Goal: Transaction & Acquisition: Purchase product/service

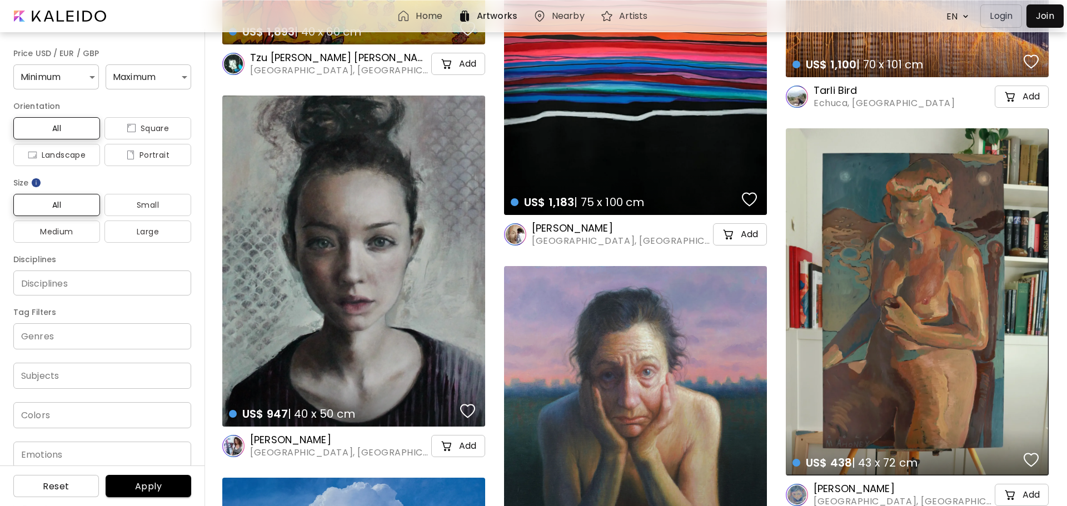
scroll to position [4080, 0]
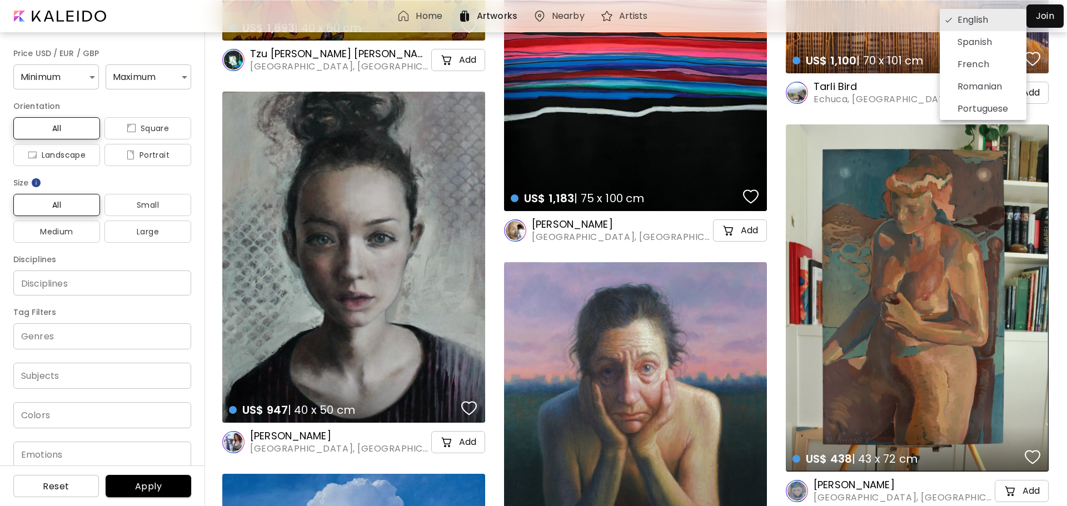
click at [217, 46] on div at bounding box center [533, 253] width 1067 height 506
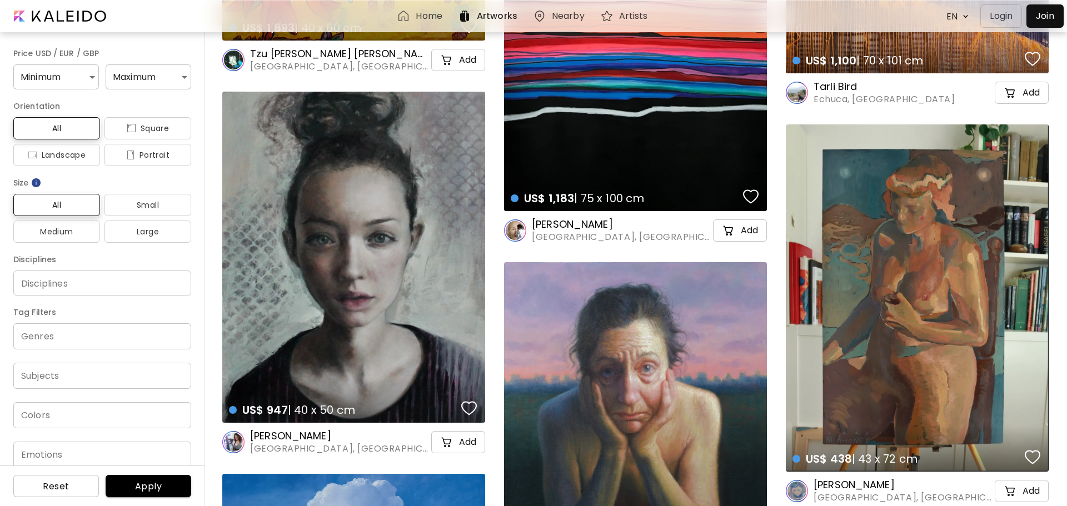
click at [426, 12] on h6 "Home" at bounding box center [429, 16] width 26 height 9
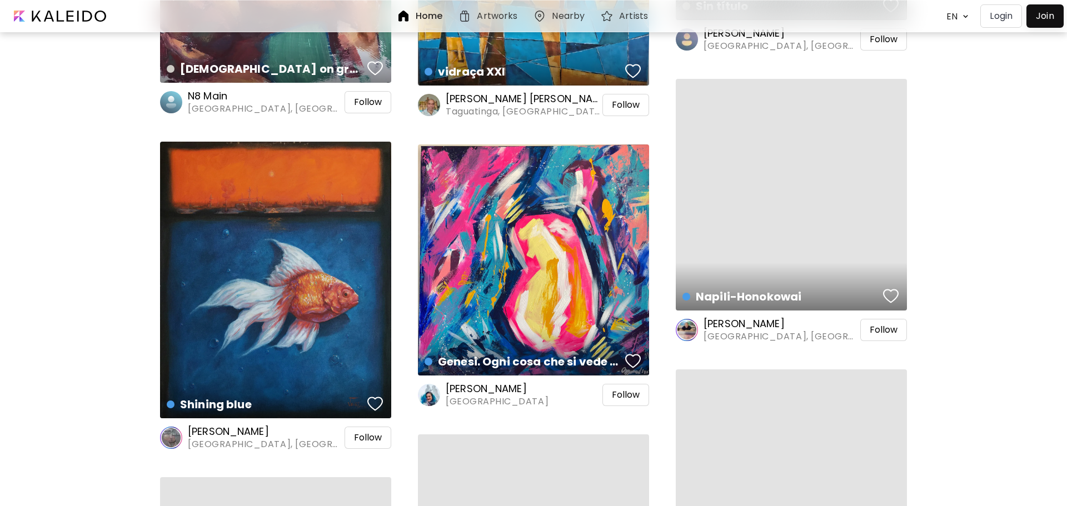
scroll to position [3343, 0]
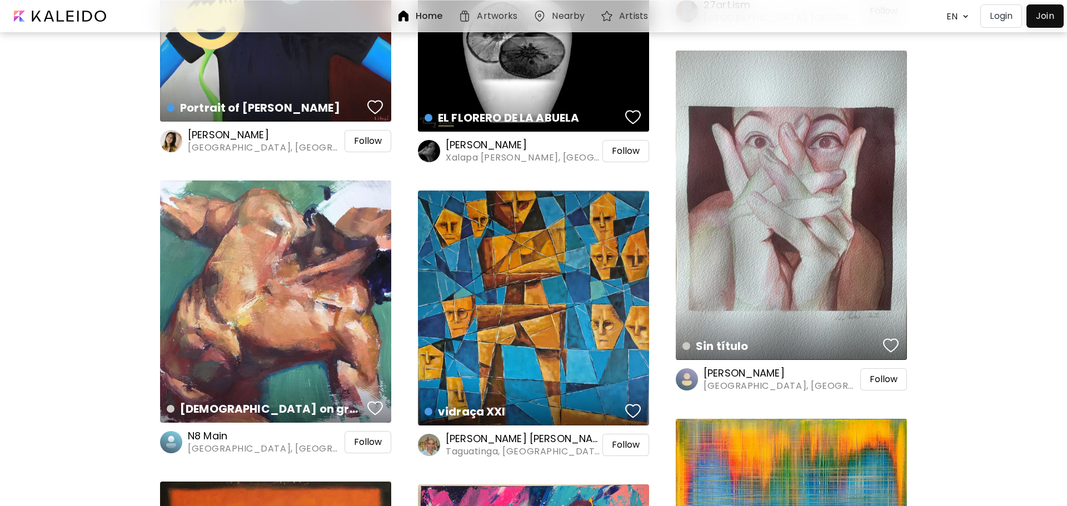
click at [1045, 15] on div at bounding box center [1045, 16] width 32 height 18
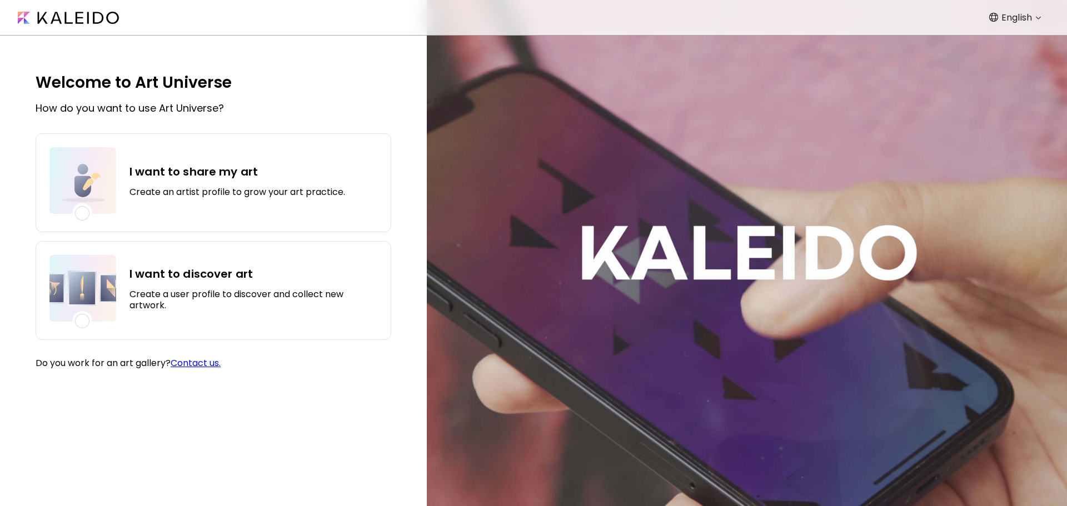
click at [217, 184] on div "I want to share my art Create an artist profile to grow your art practice." at bounding box center [237, 180] width 216 height 67
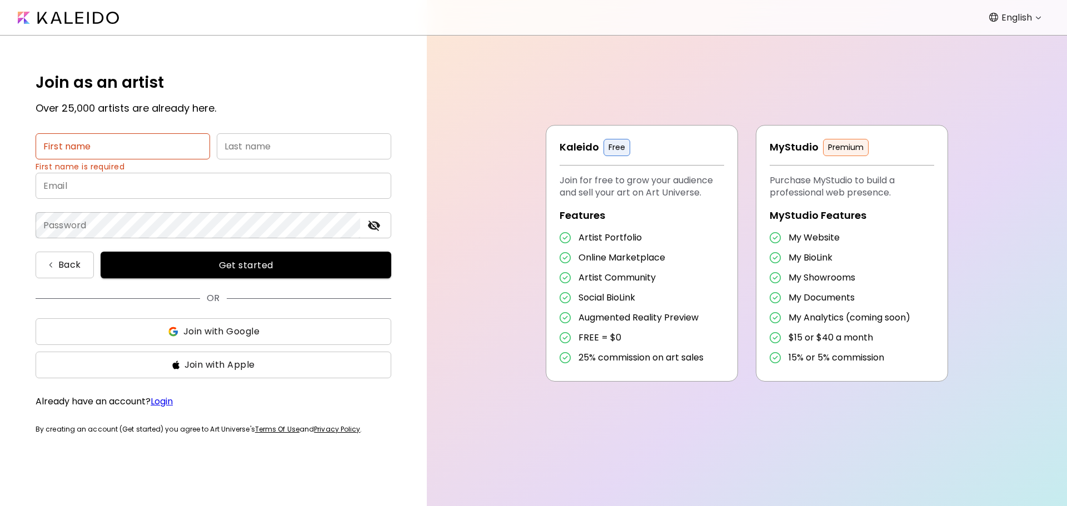
click at [277, 429] on link "Terms Of Use" at bounding box center [277, 428] width 44 height 9
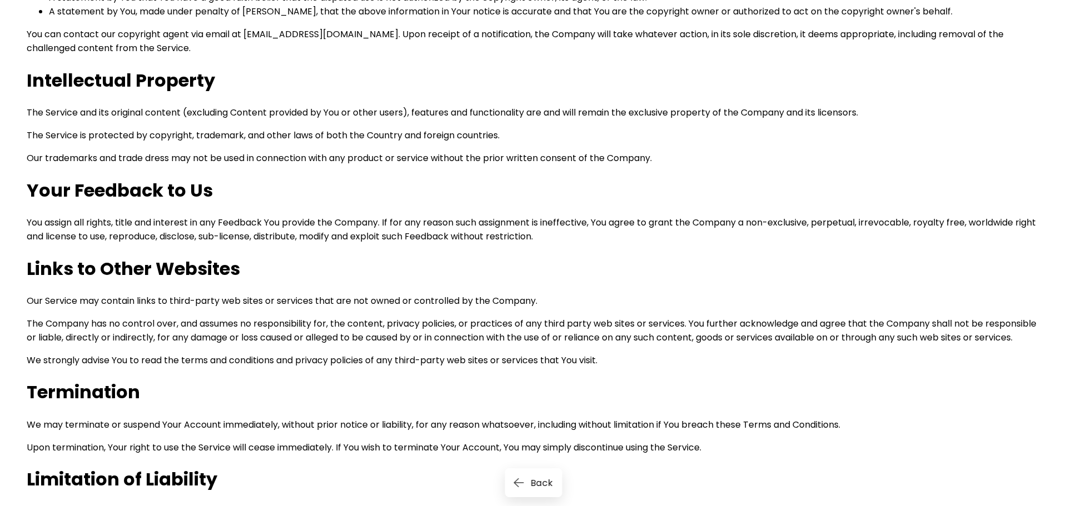
scroll to position [3238, 0]
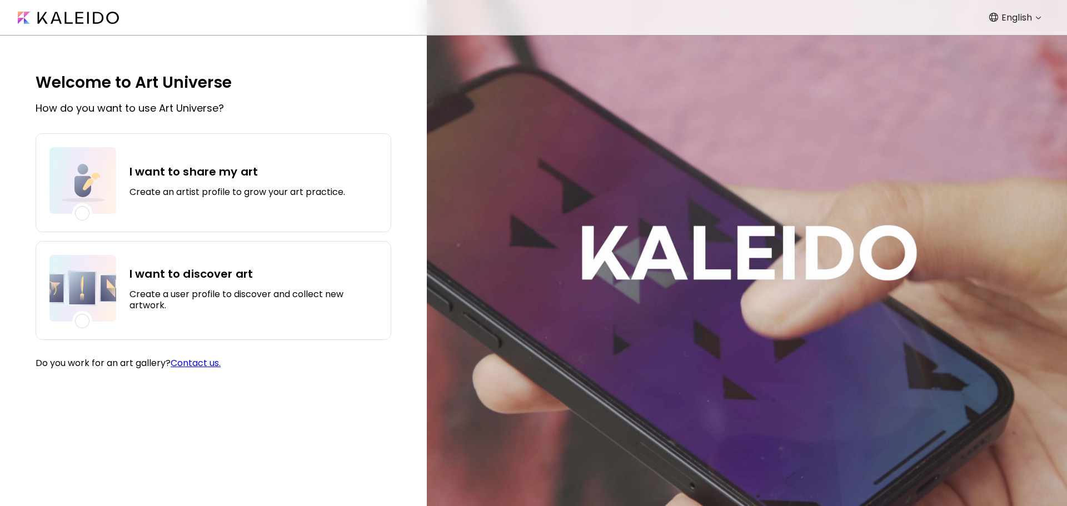
click at [59, 16] on img at bounding box center [68, 18] width 101 height 12
click at [213, 172] on h4 "I want to share my art" at bounding box center [237, 171] width 216 height 17
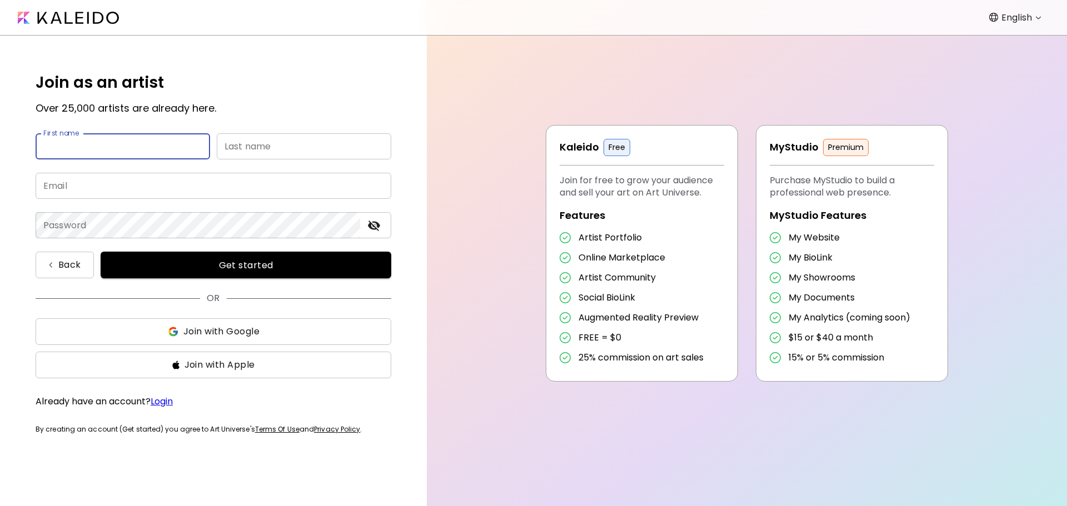
click at [158, 397] on link "Login" at bounding box center [162, 401] width 22 height 13
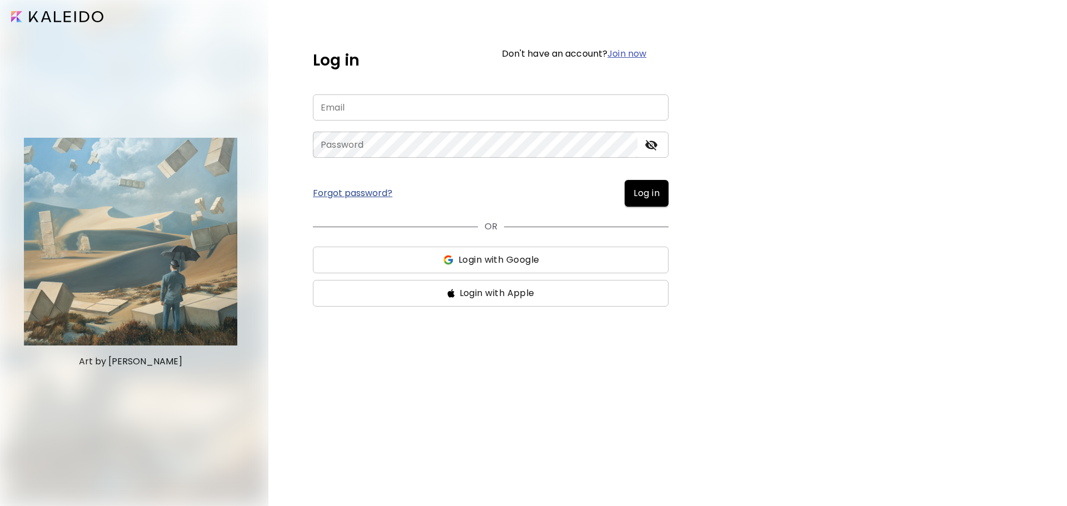
click at [48, 20] on input "image" at bounding box center [57, 16] width 92 height 11
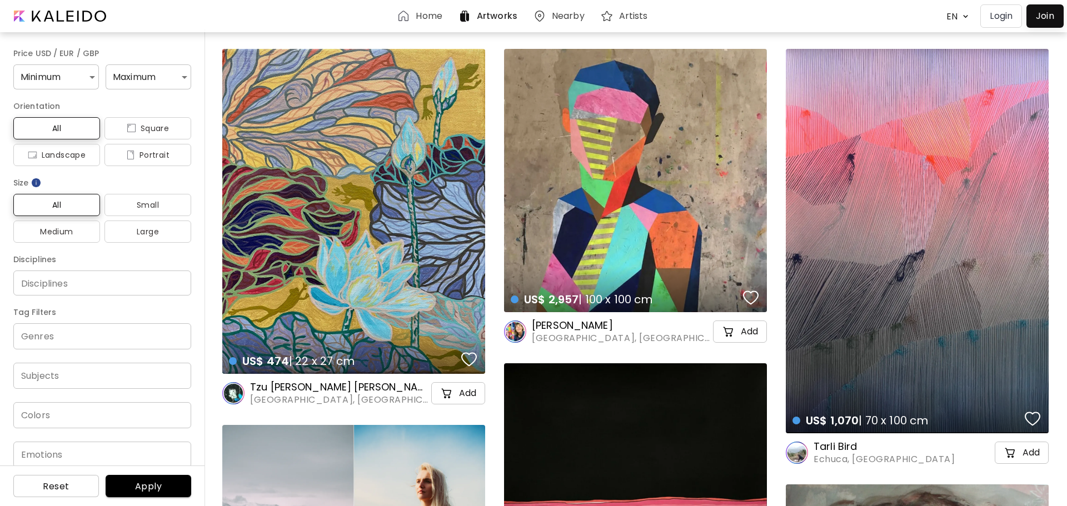
click at [562, 15] on h6 "Nearby" at bounding box center [568, 16] width 33 height 9
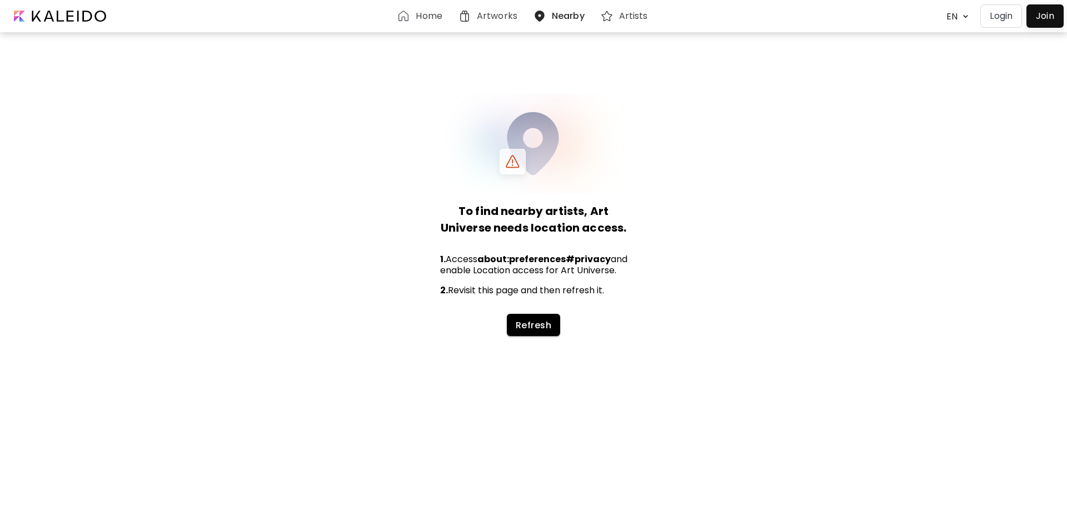
click at [634, 17] on h6 "Artists" at bounding box center [633, 16] width 29 height 9
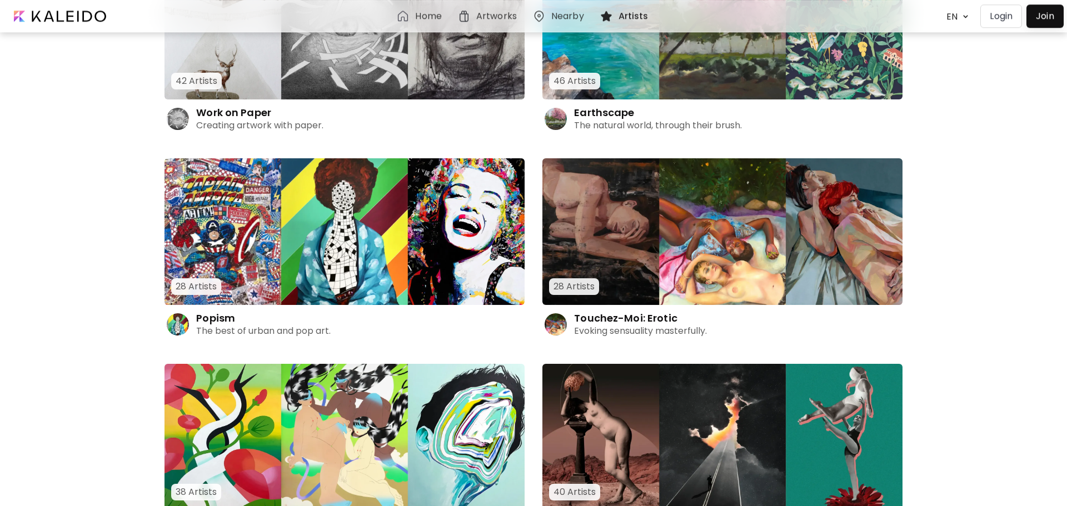
scroll to position [2607, 0]
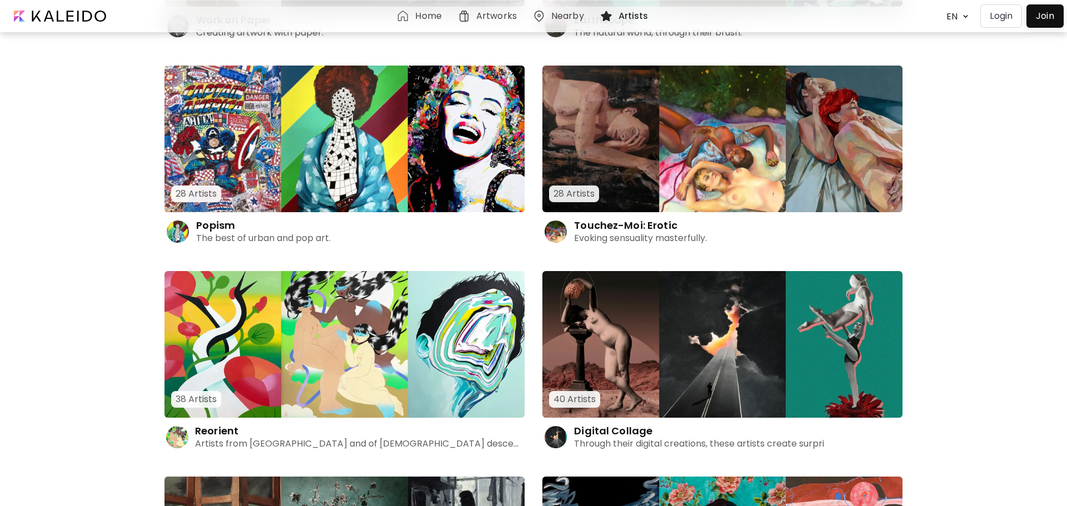
click at [773, 136] on img at bounding box center [722, 139] width 360 height 147
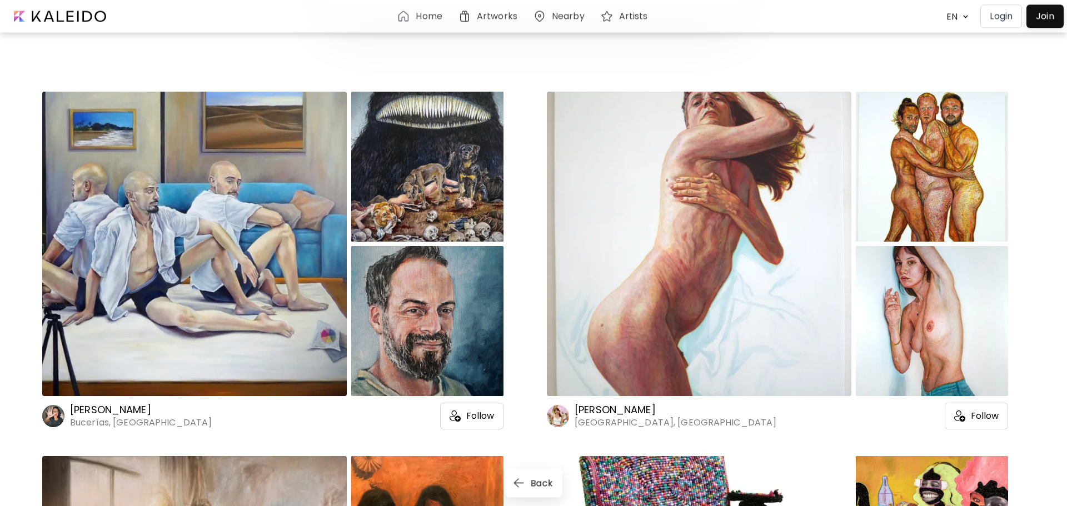
scroll to position [340, 0]
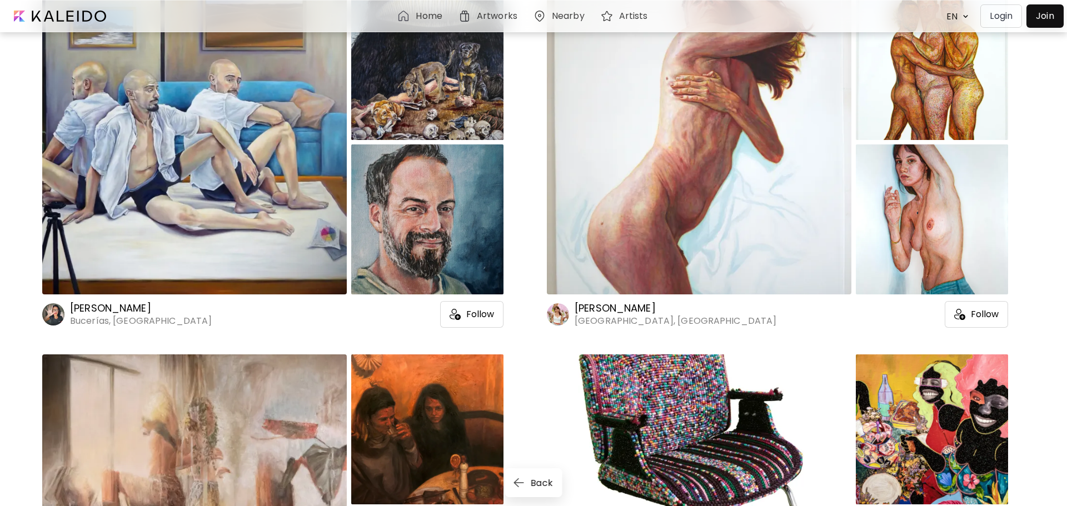
click at [962, 226] on div at bounding box center [932, 219] width 152 height 150
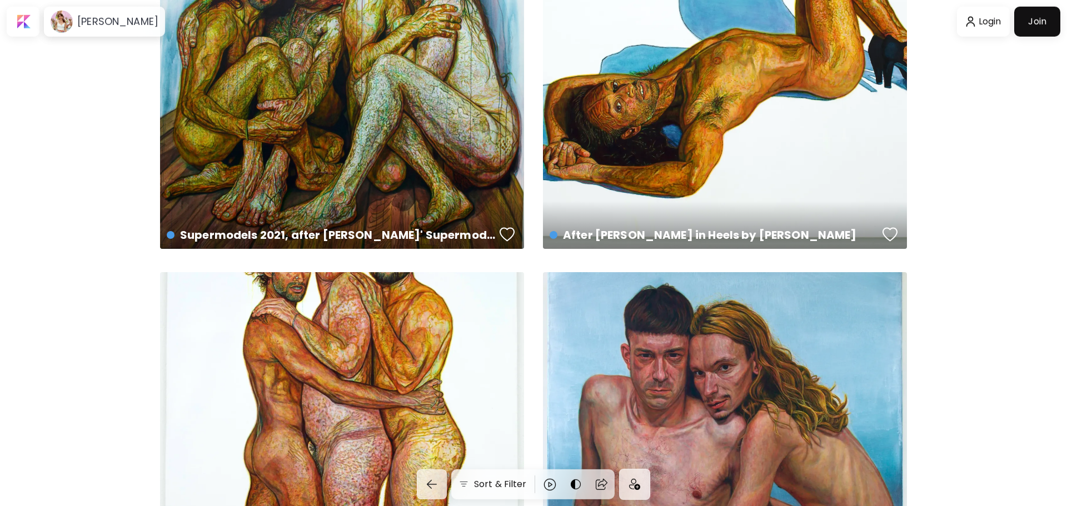
scroll to position [1360, 0]
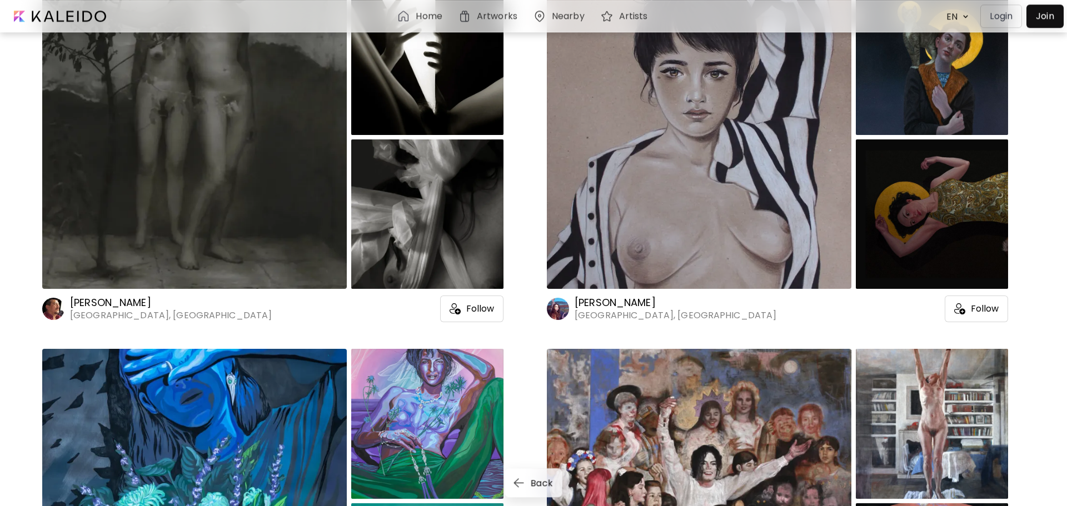
scroll to position [1133, 0]
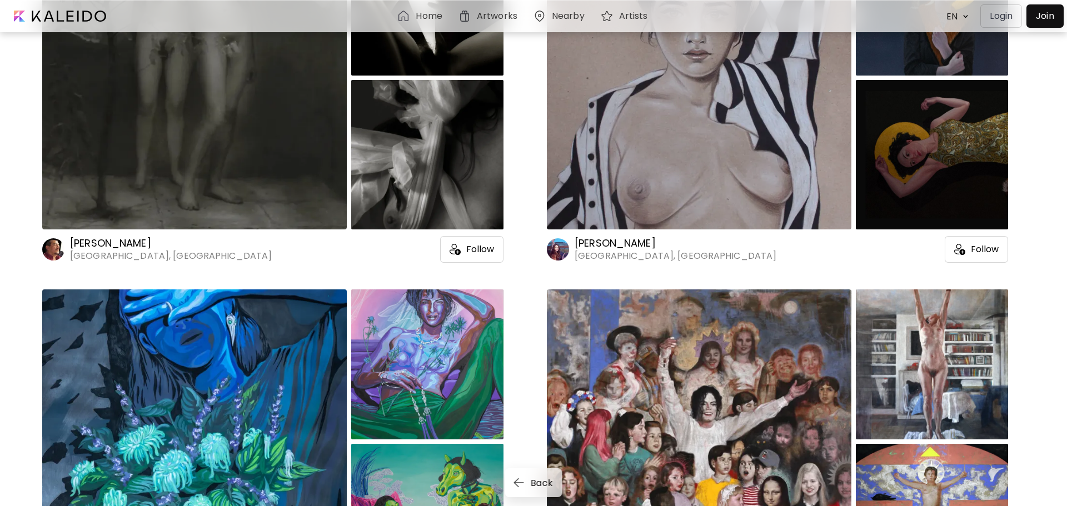
click at [623, 243] on h6 "Vira Yakymchuk" at bounding box center [675, 243] width 202 height 13
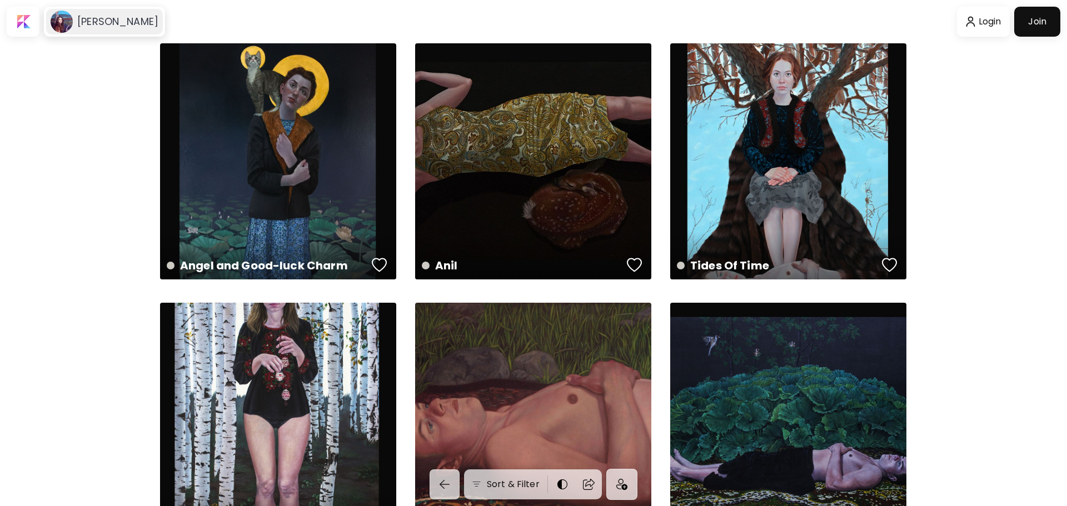
click at [91, 19] on h6 "Vira Yakymchuk" at bounding box center [117, 21] width 81 height 13
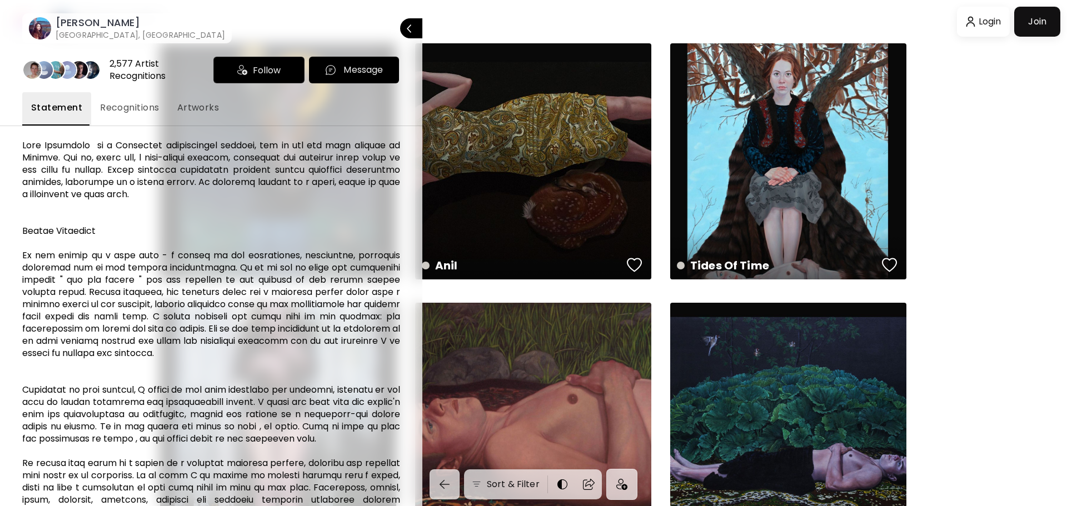
click at [146, 109] on span "Recognitions" at bounding box center [129, 107] width 59 height 13
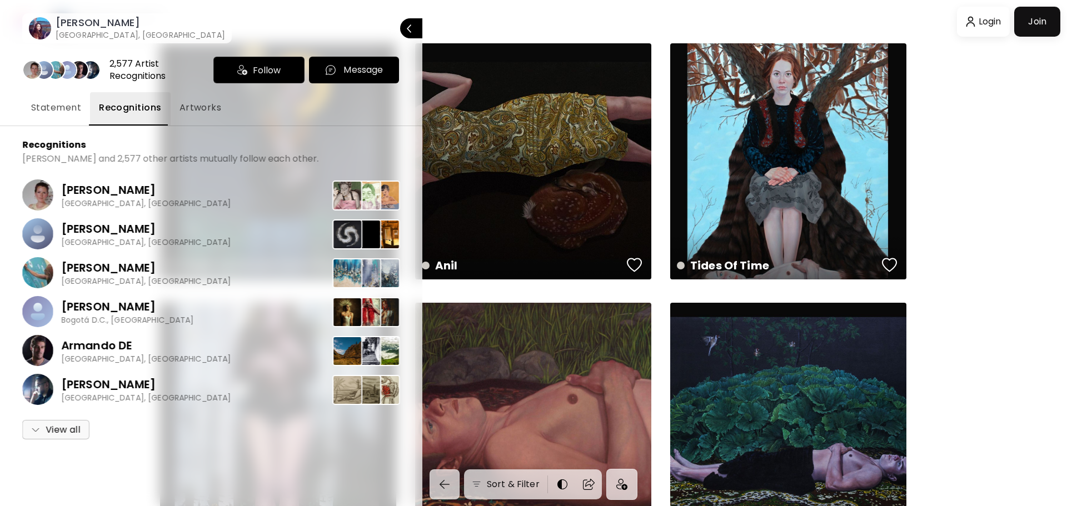
click at [203, 109] on span "Artworks" at bounding box center [200, 107] width 42 height 13
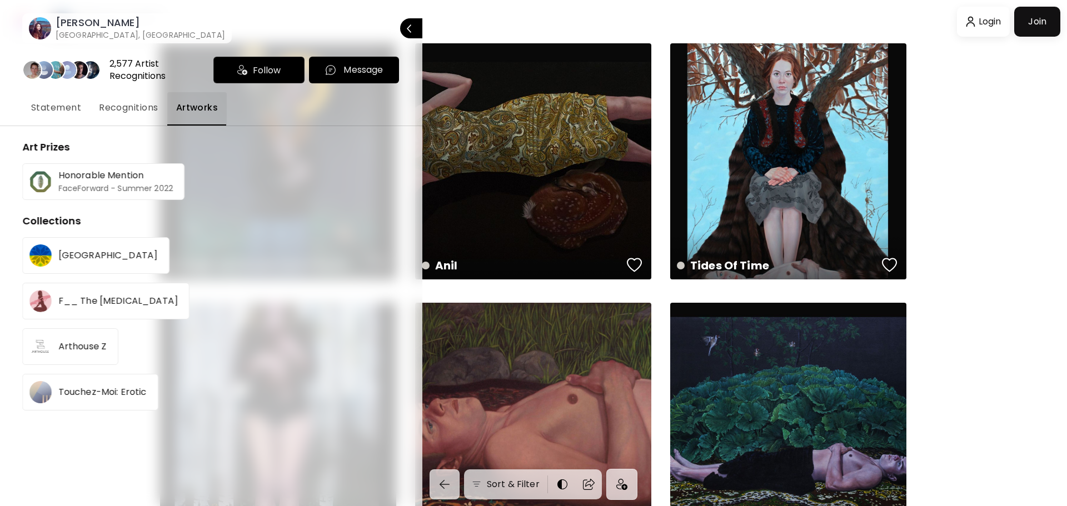
drag, startPoint x: 143, startPoint y: 24, endPoint x: 57, endPoint y: 26, distance: 85.6
click at [57, 26] on div "Vira Yakymchuk Lviv, Ukraine" at bounding box center [126, 28] width 205 height 33
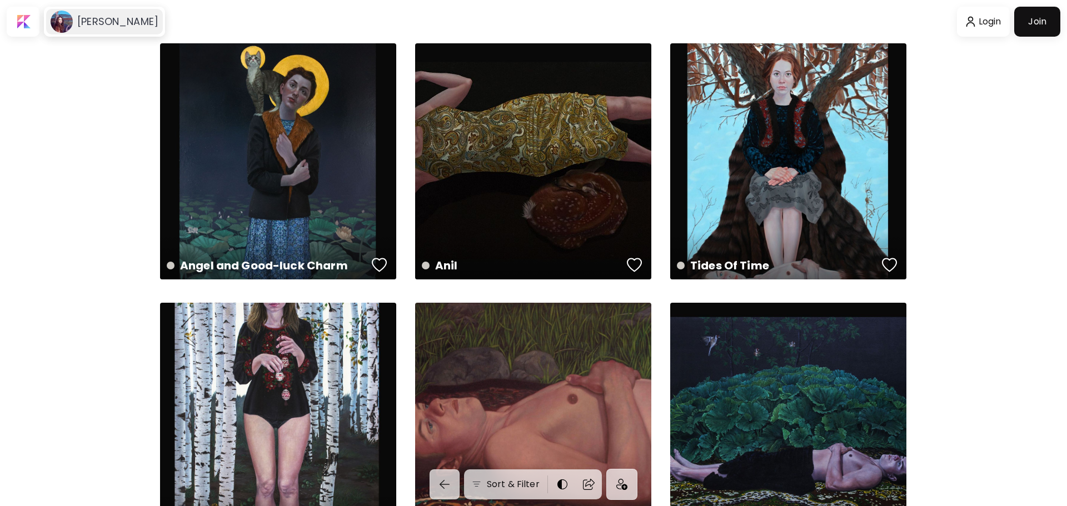
drag, startPoint x: 139, startPoint y: 24, endPoint x: 73, endPoint y: 22, distance: 66.2
click at [73, 22] on div "Vira Yakymchuk" at bounding box center [104, 22] width 117 height 26
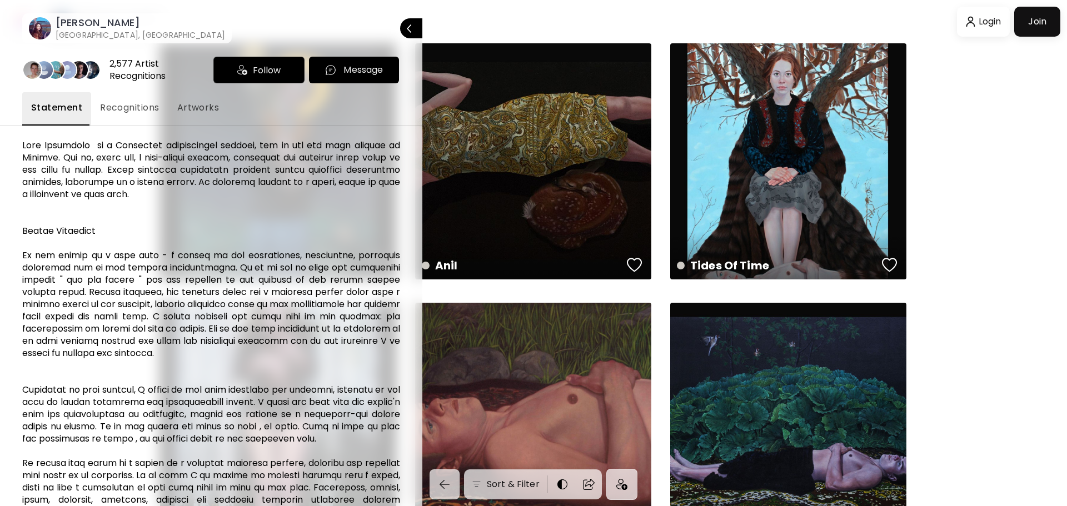
drag, startPoint x: 150, startPoint y: 22, endPoint x: 58, endPoint y: 24, distance: 91.7
click at [58, 24] on div "Vira Yakymchuk Lviv, Ukraine Close" at bounding box center [211, 17] width 422 height 52
copy h6 "Vira Yakymchuk"
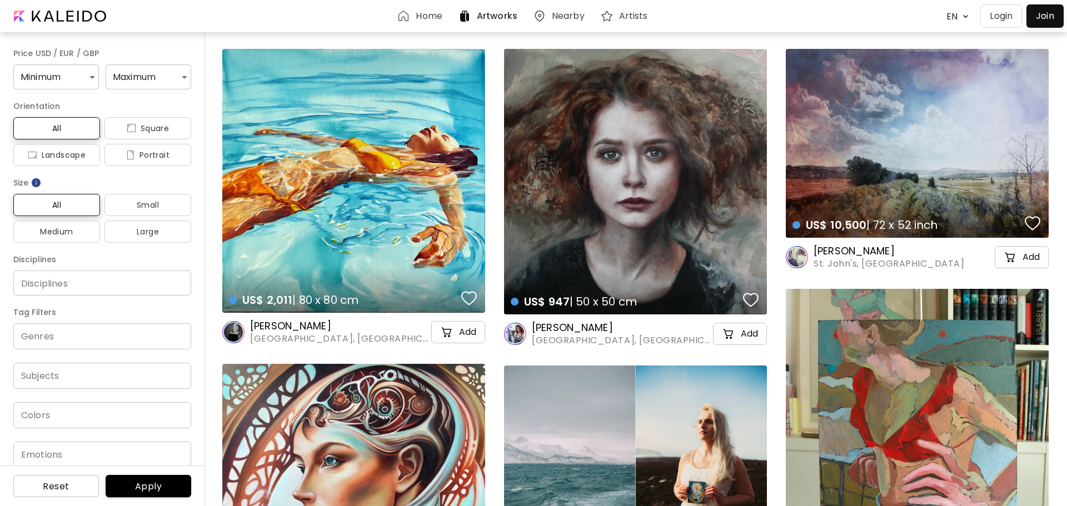
click at [495, 13] on h6 "Artworks" at bounding box center [497, 16] width 41 height 9
click at [623, 13] on h6 "Artists" at bounding box center [633, 16] width 29 height 9
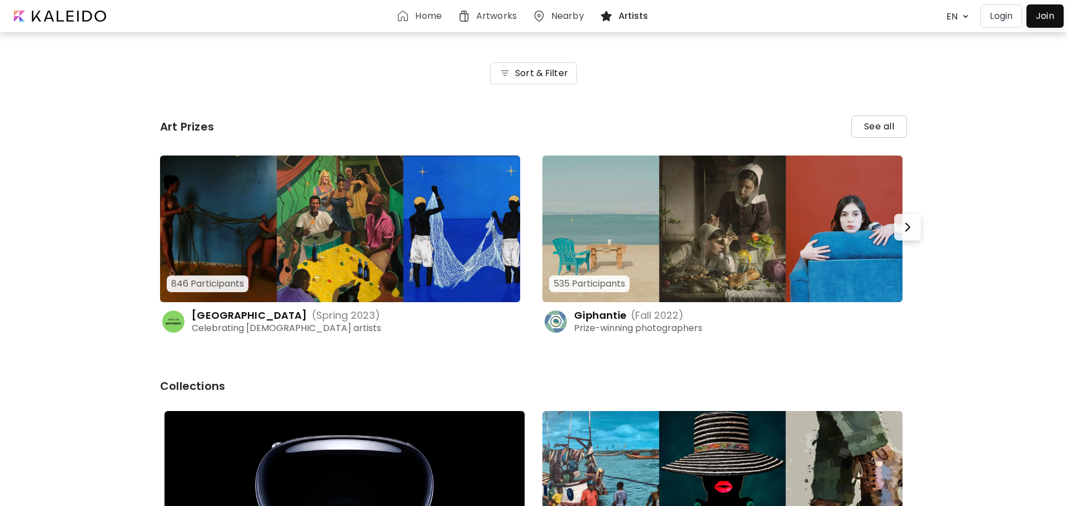
click at [633, 14] on h6 "Artists" at bounding box center [633, 16] width 30 height 9
click at [76, 16] on div at bounding box center [59, 16] width 107 height 22
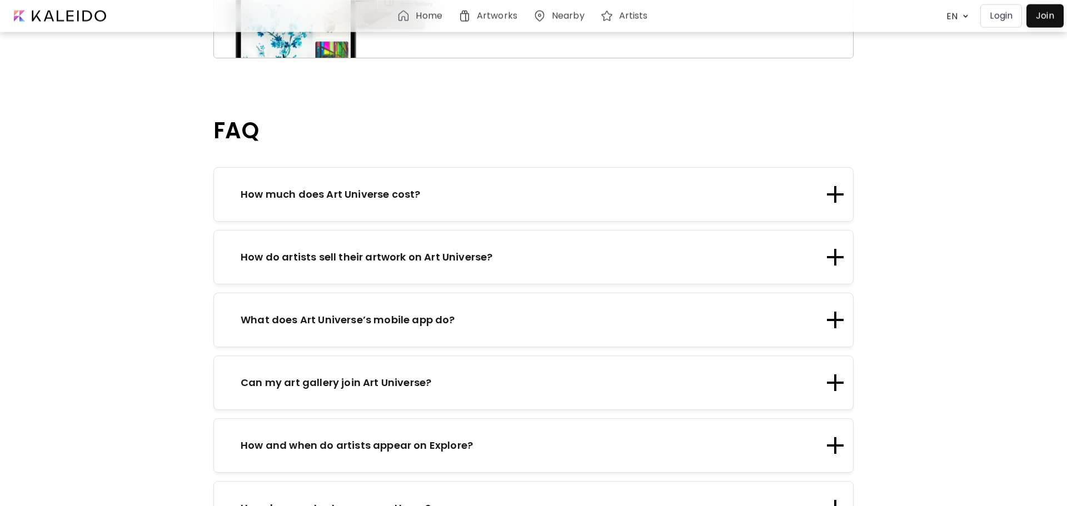
scroll to position [1190, 0]
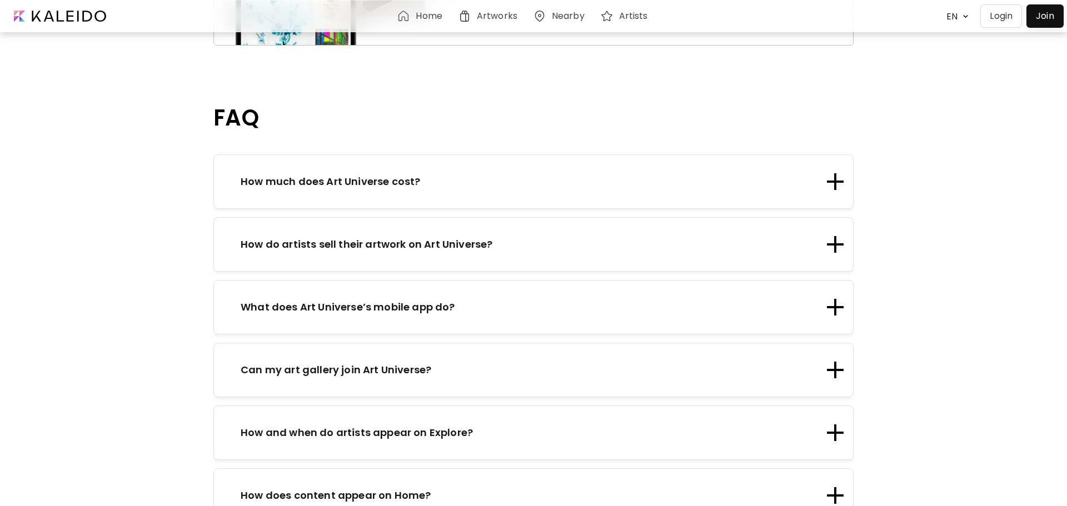
click at [397, 174] on p "How much does Art Universe cost?" at bounding box center [330, 181] width 179 height 15
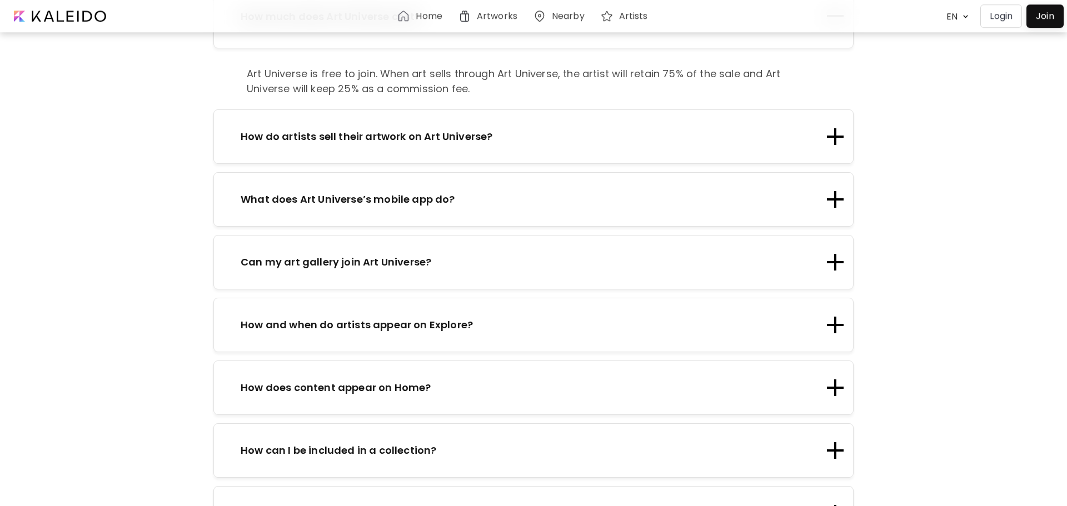
scroll to position [1360, 0]
click at [374, 128] on p "How do artists sell their artwork on Art Universe?" at bounding box center [367, 135] width 252 height 15
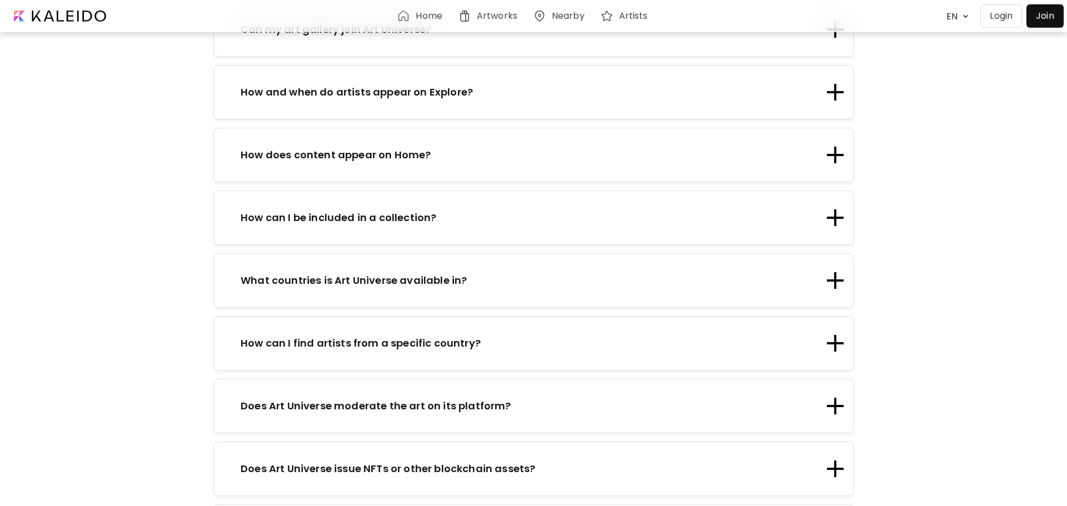
scroll to position [1700, 0]
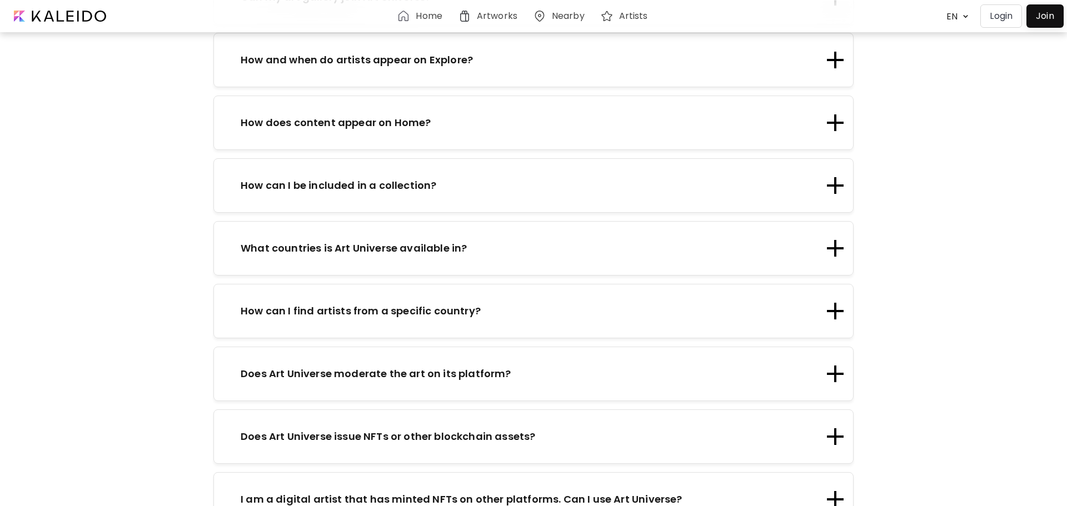
click at [413, 115] on p "How does content appear on Home?" at bounding box center [336, 122] width 190 height 15
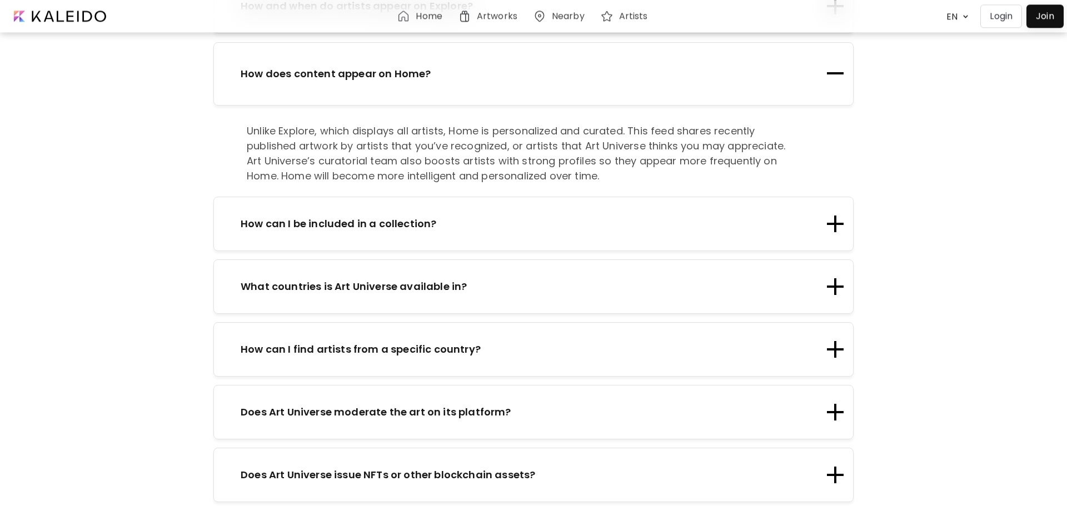
scroll to position [1691, 0]
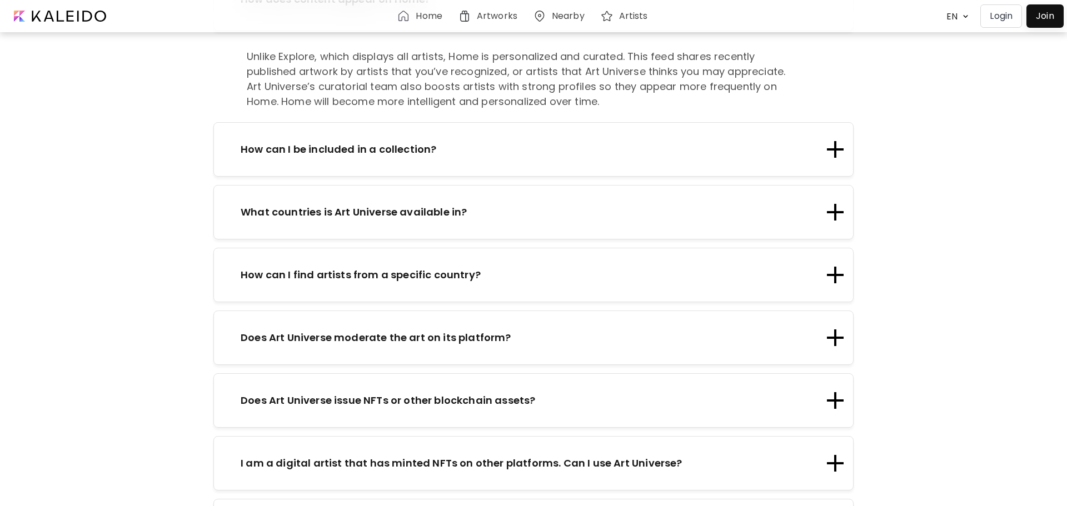
click at [326, 126] on div "How can I be included in a collection?" at bounding box center [533, 149] width 640 height 54
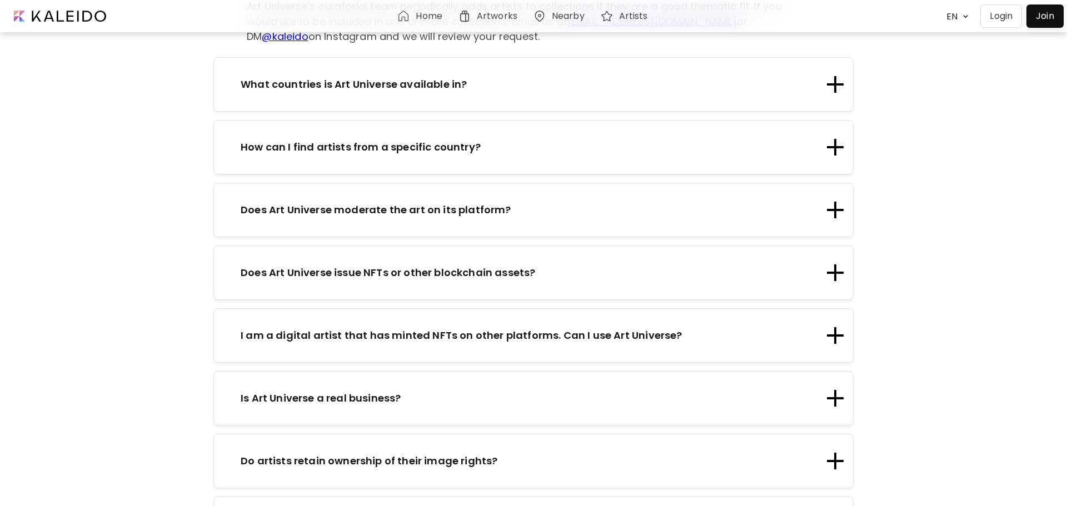
scroll to position [1804, 0]
click at [426, 139] on p "How can I find artists from a specific country?" at bounding box center [361, 146] width 240 height 15
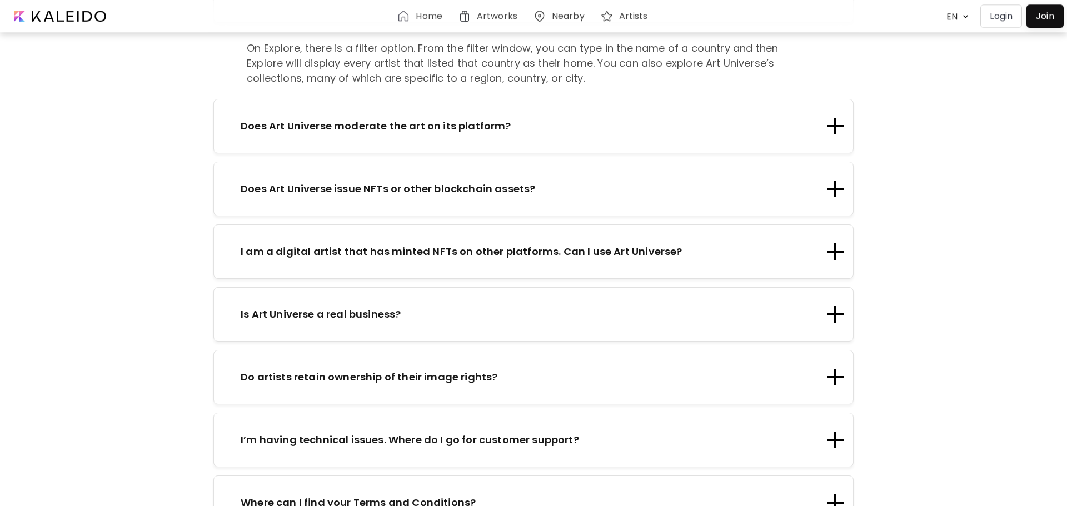
scroll to position [1943, 0]
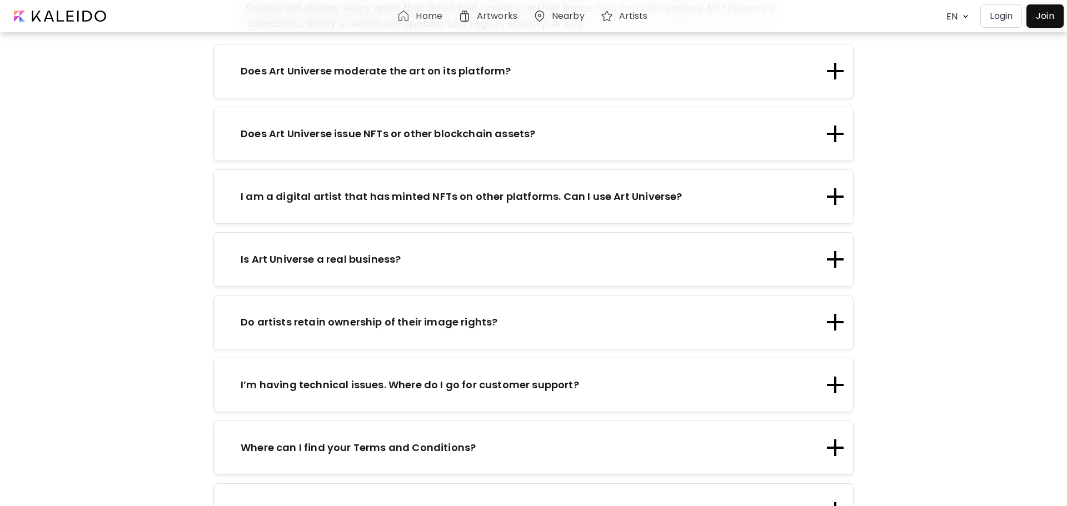
click at [371, 232] on div "Is Art Universe a real business?" at bounding box center [533, 259] width 640 height 54
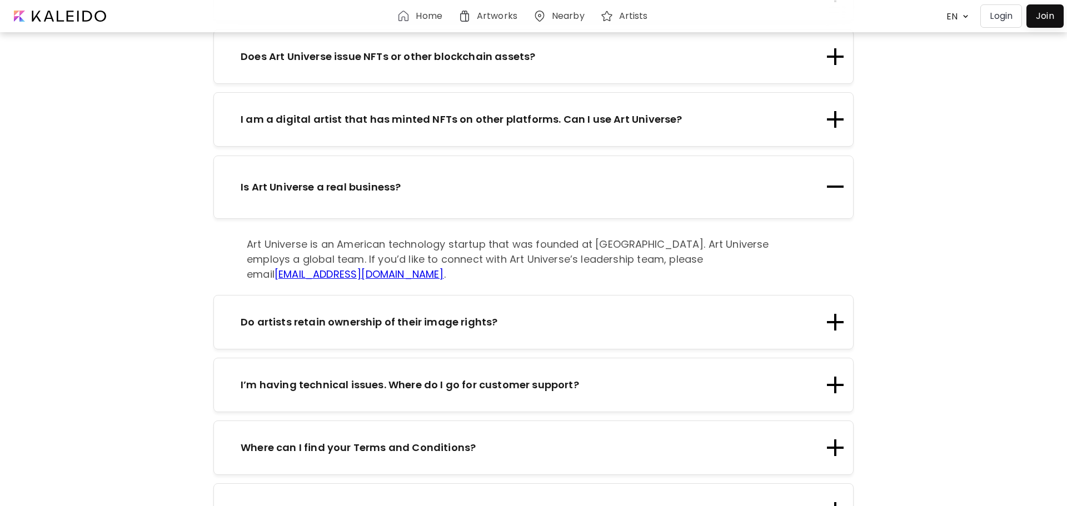
click at [327, 377] on p "I’m having technical issues. Where do I go for customer support?" at bounding box center [410, 384] width 338 height 15
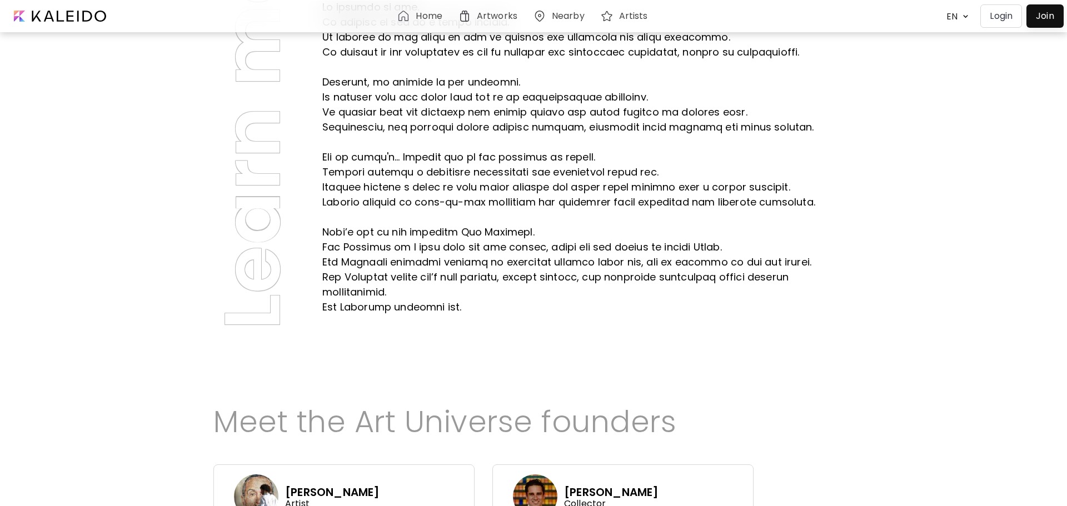
scroll to position [0, 0]
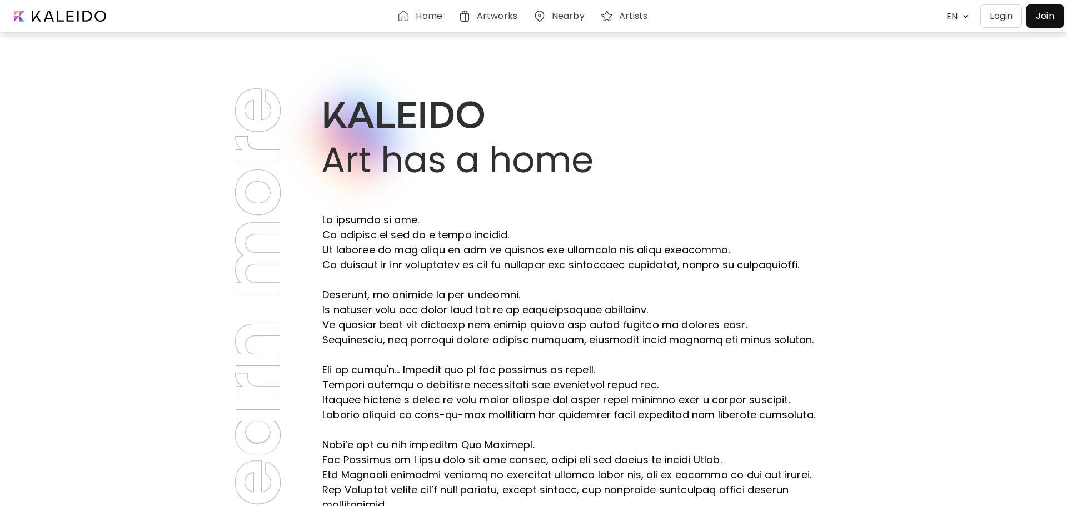
click at [492, 12] on h6 "Artworks" at bounding box center [497, 16] width 41 height 9
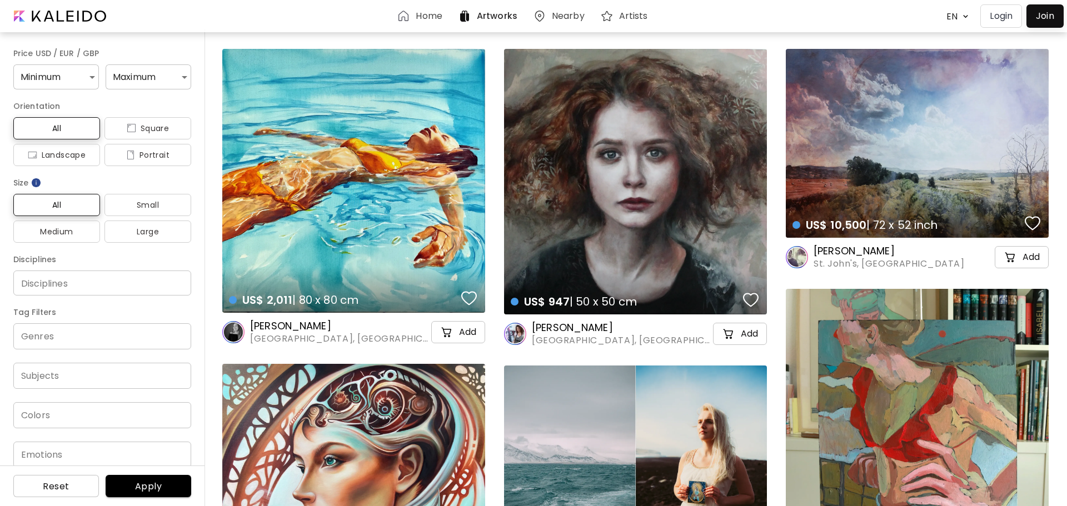
click at [646, 12] on div "Artists" at bounding box center [626, 15] width 52 height 13
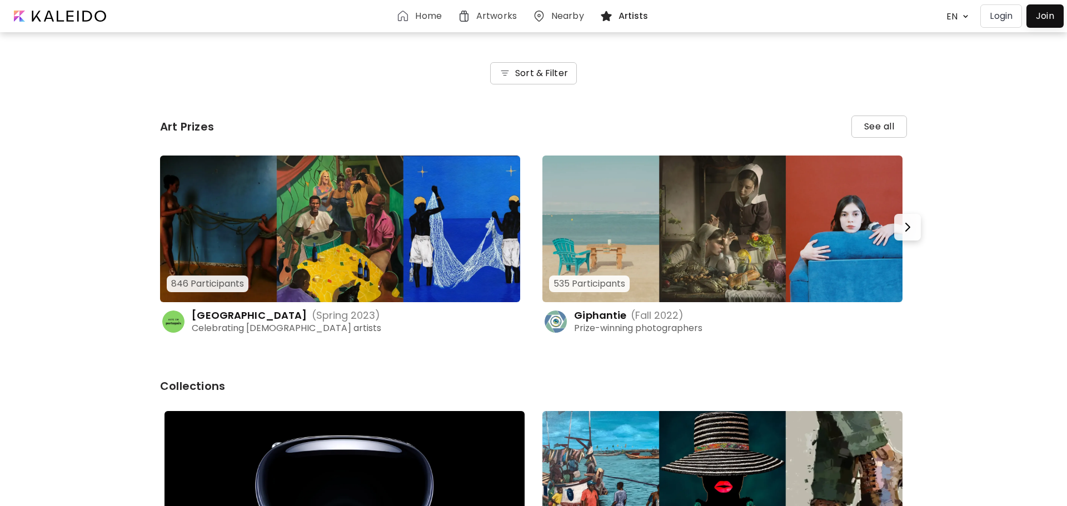
click at [561, 68] on h6 "Sort & Filter" at bounding box center [541, 73] width 53 height 13
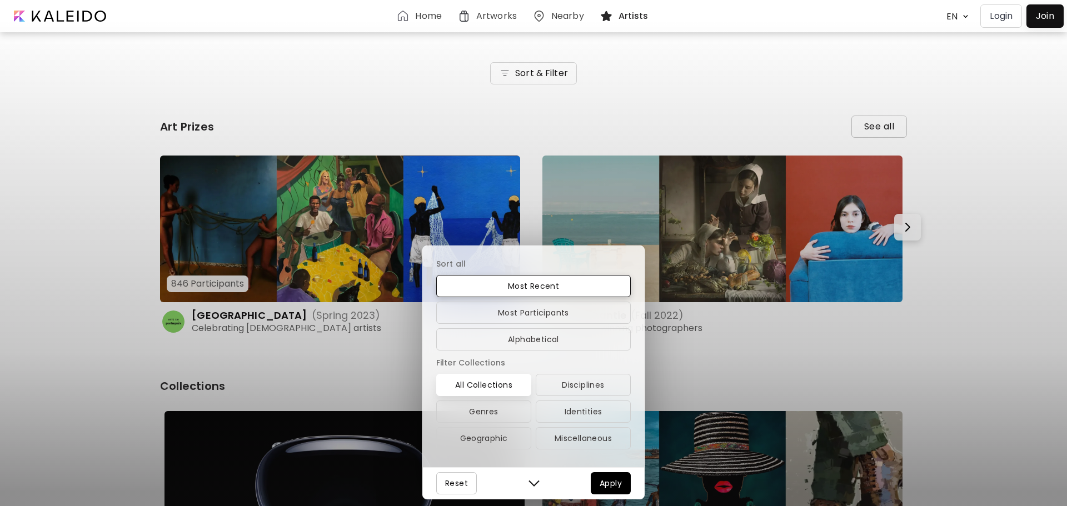
click at [532, 480] on img "button" at bounding box center [533, 483] width 11 height 11
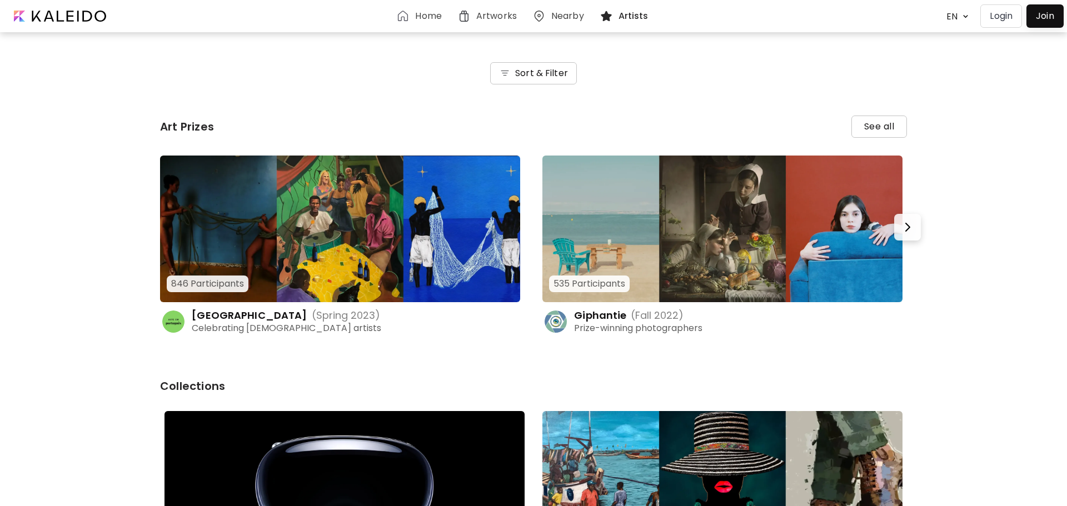
click at [531, 72] on h6 "Sort & Filter" at bounding box center [541, 73] width 53 height 13
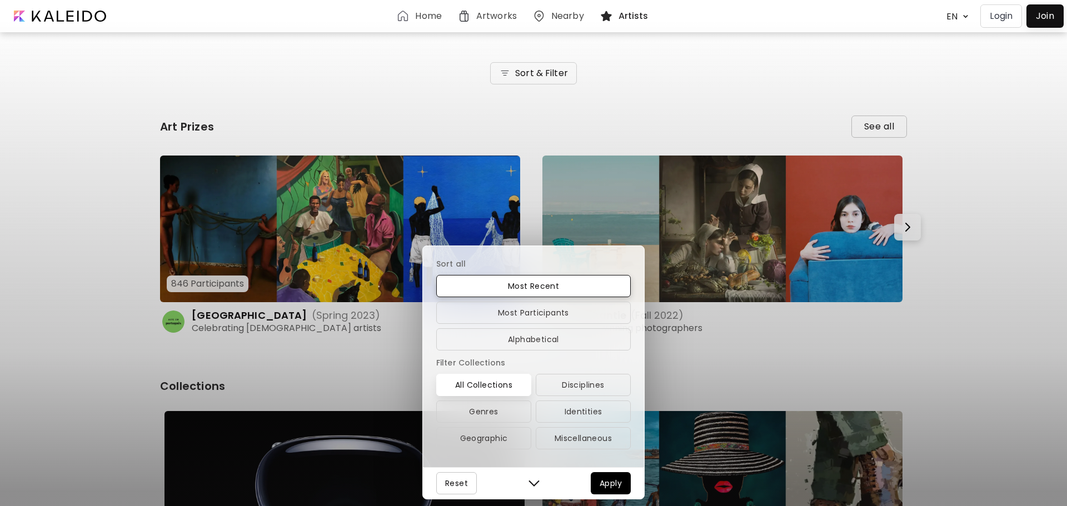
click at [349, 66] on div "Sort all Most Recent Most Participants Alphabetical Filter Collections All Coll…" at bounding box center [533, 253] width 1067 height 506
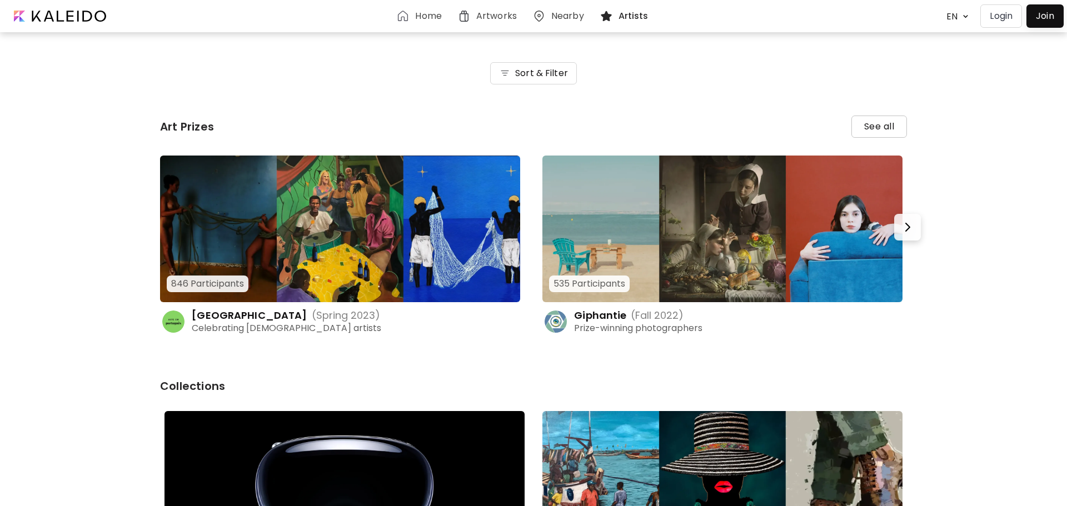
click at [810, 224] on img at bounding box center [722, 229] width 360 height 147
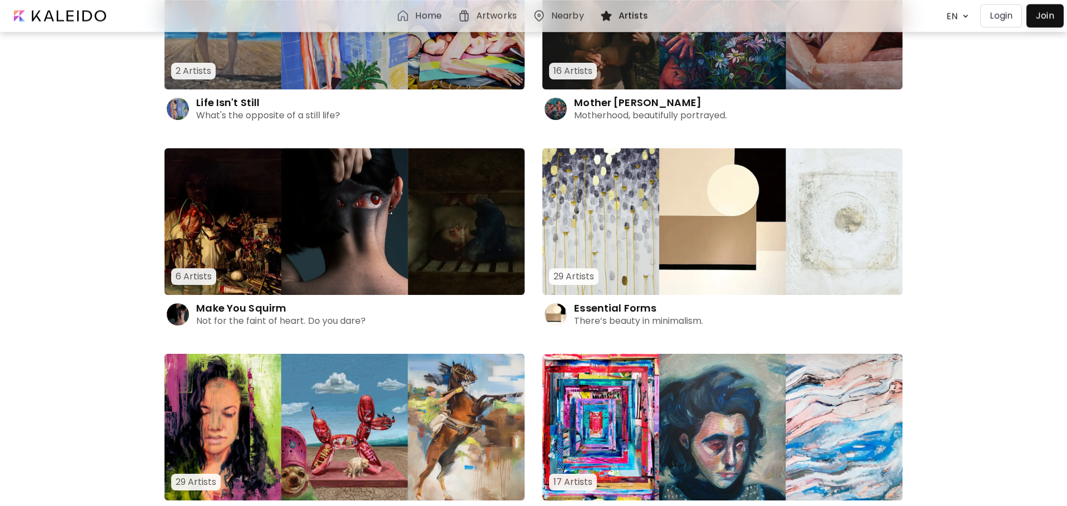
scroll to position [6076, 0]
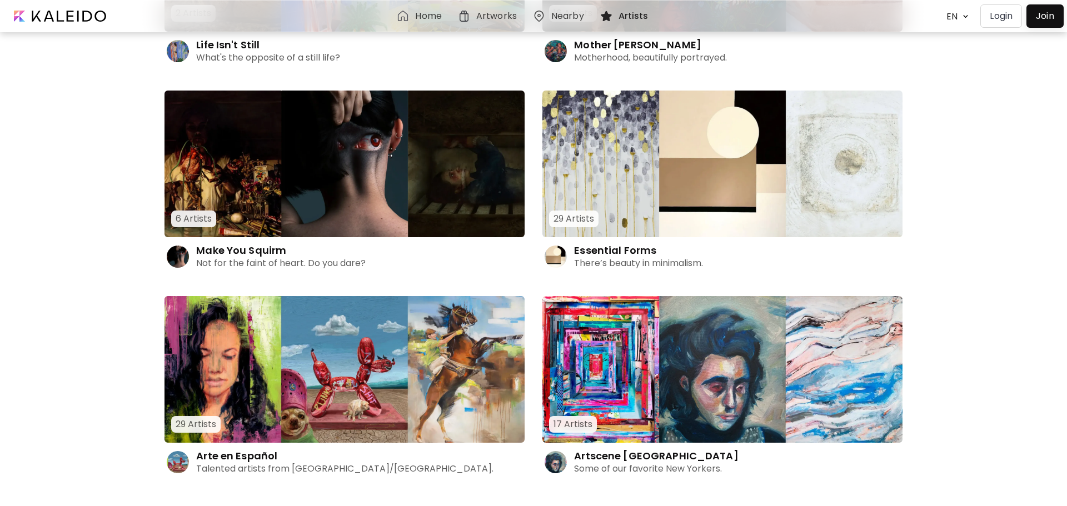
click at [959, 16] on img at bounding box center [965, 16] width 12 height 11
click at [903, 53] on div at bounding box center [533, 253] width 1067 height 506
click at [628, 43] on h4 "Mother Venus" at bounding box center [637, 44] width 127 height 13
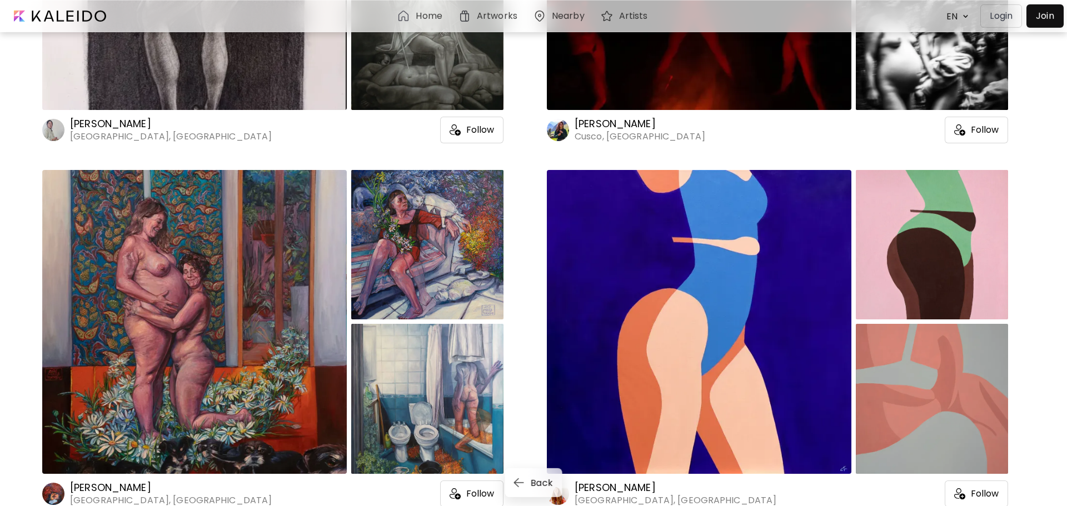
scroll to position [2820, 0]
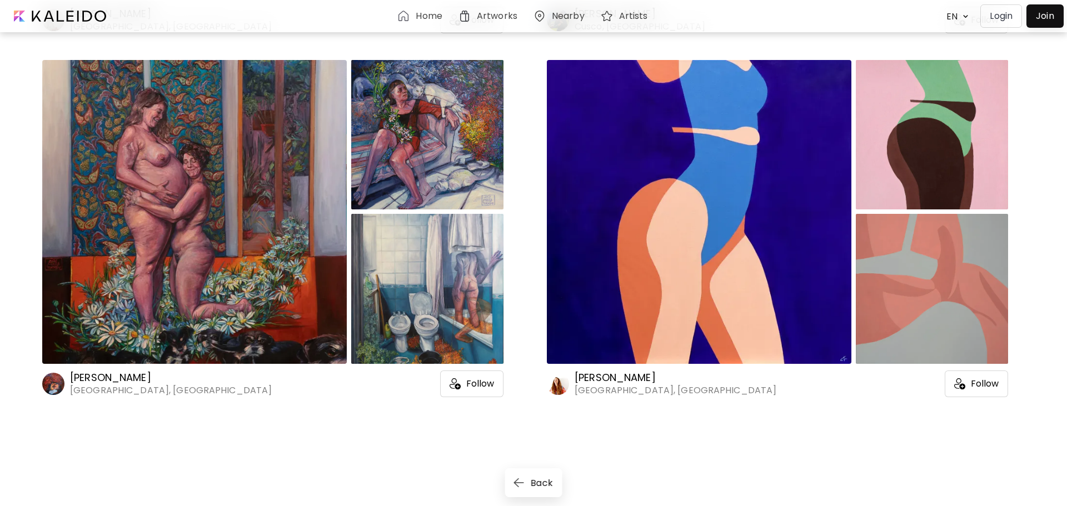
click at [642, 377] on h6 "Evelin Toledano" at bounding box center [675, 377] width 202 height 13
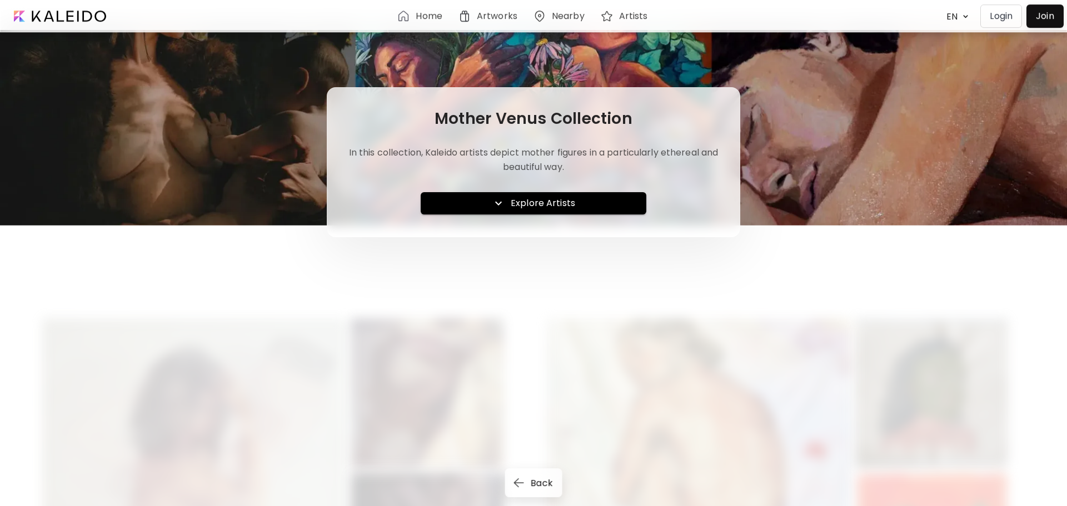
scroll to position [453, 0]
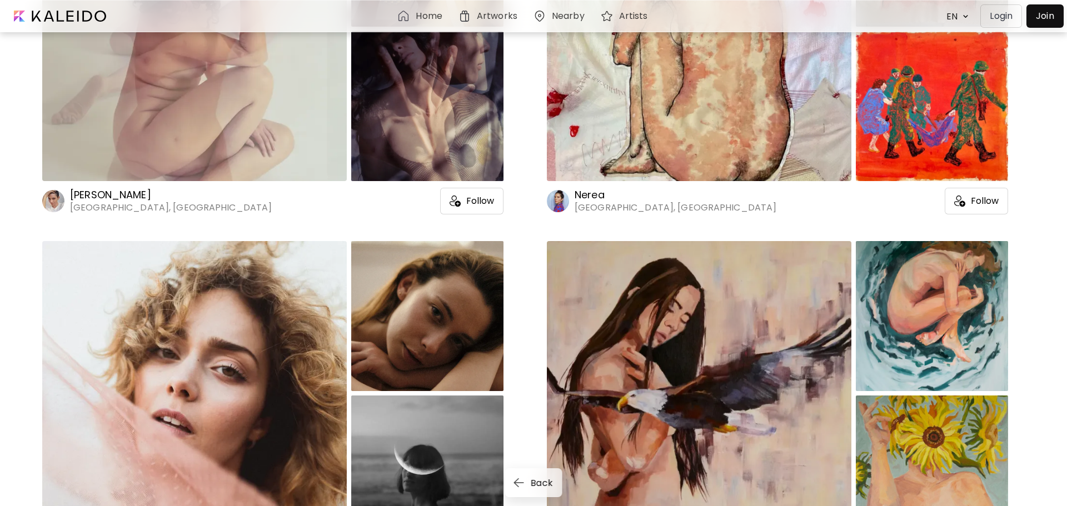
click at [128, 193] on h6 "[PERSON_NAME]" at bounding box center [171, 194] width 202 height 13
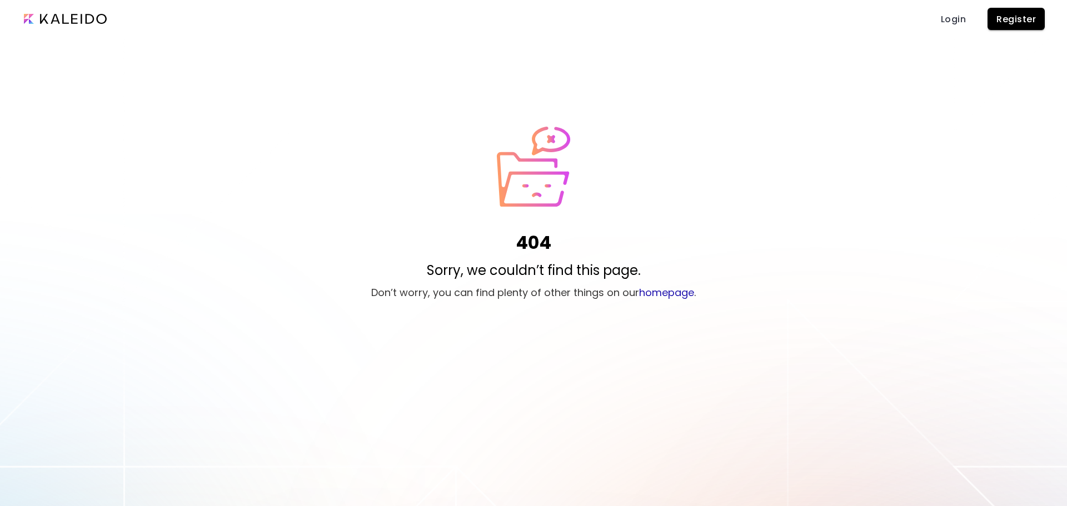
click at [81, 20] on input "image" at bounding box center [65, 19] width 83 height 10
click at [84, 14] on input "image" at bounding box center [65, 19] width 83 height 10
click at [1014, 20] on span "Register" at bounding box center [1015, 19] width 39 height 12
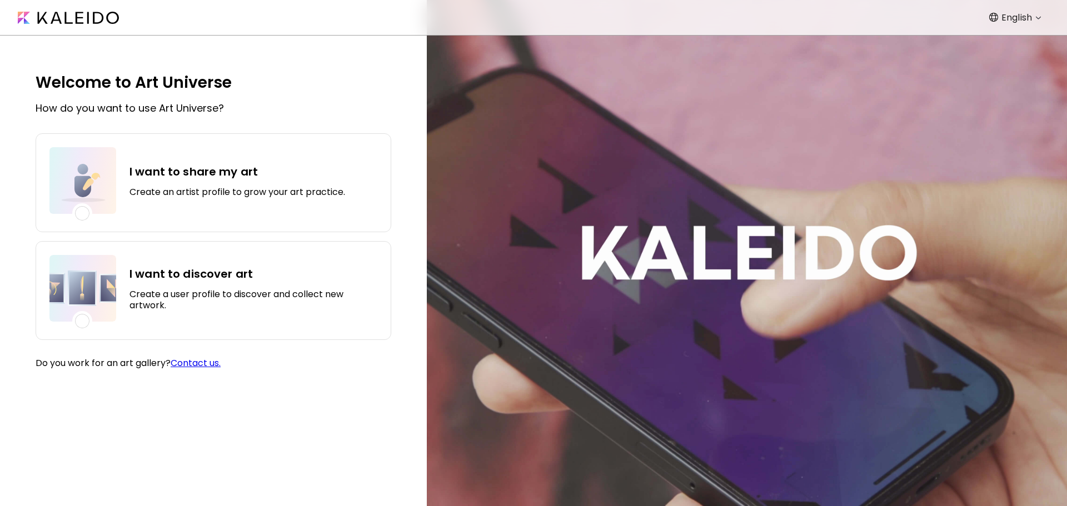
click at [63, 13] on img at bounding box center [68, 18] width 101 height 12
click at [101, 17] on img at bounding box center [68, 18] width 101 height 12
click at [74, 18] on img at bounding box center [68, 18] width 101 height 12
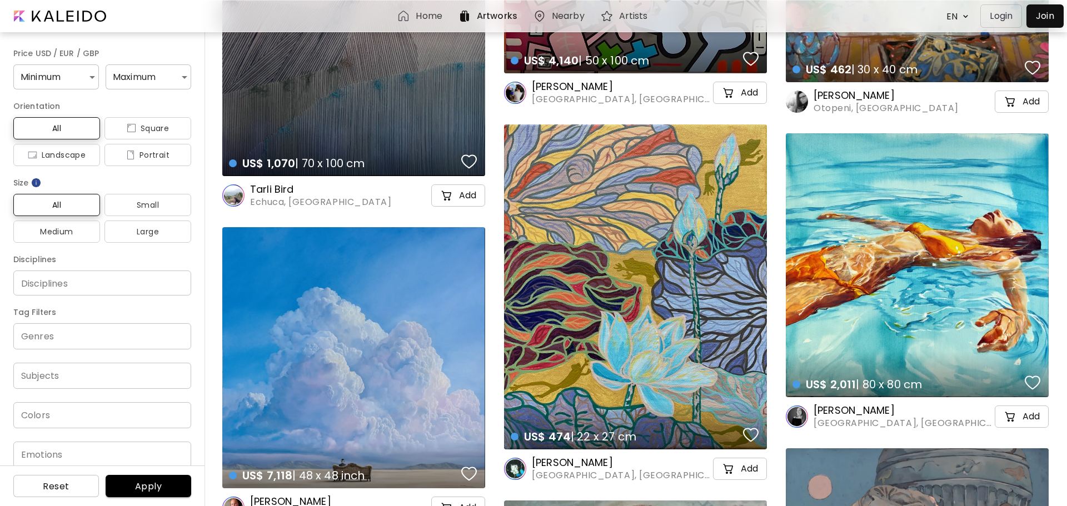
scroll to position [2097, 0]
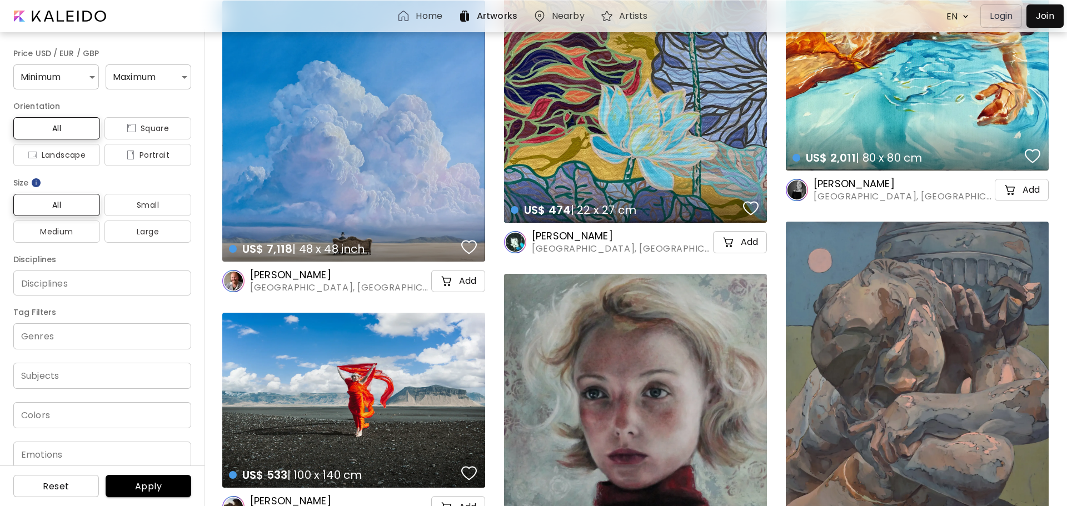
click at [847, 180] on h6 "[PERSON_NAME]" at bounding box center [902, 183] width 179 height 13
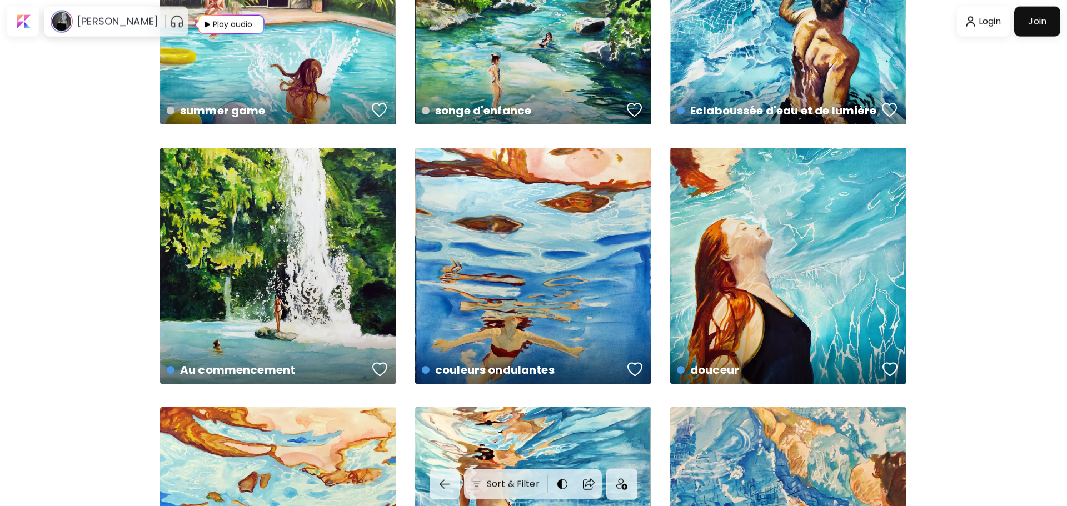
scroll to position [453, 0]
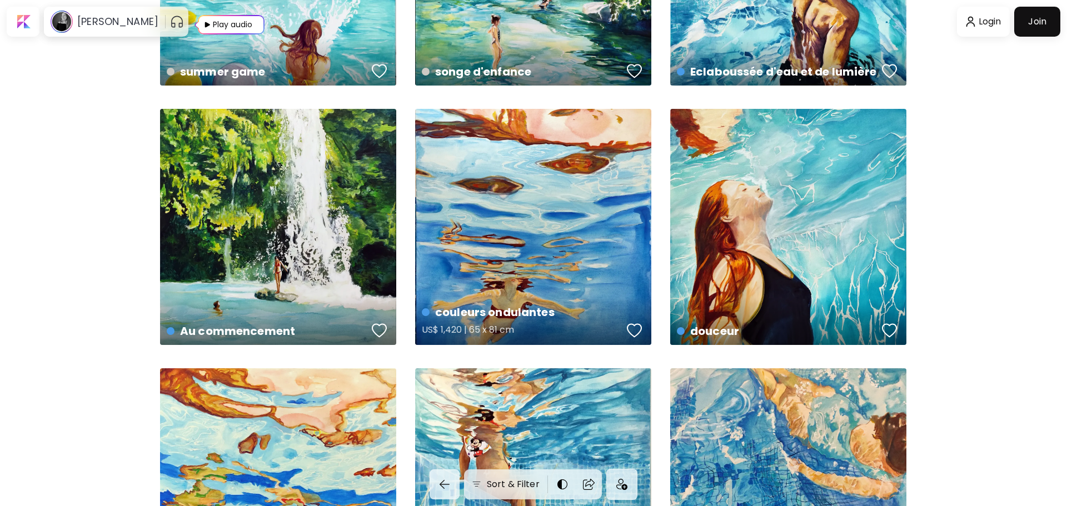
click at [538, 127] on div "couleurs ondulantes US$ 1,420 | 65 x 81 cm" at bounding box center [533, 227] width 236 height 236
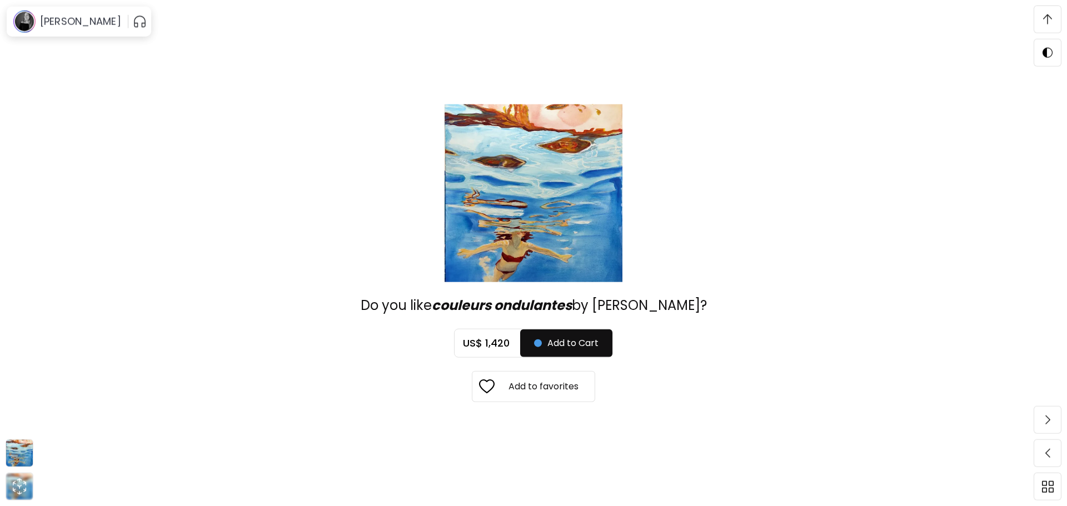
scroll to position [2608, 0]
click at [582, 343] on span "Add to Cart" at bounding box center [566, 343] width 64 height 13
click at [574, 334] on button "Checkout" at bounding box center [566, 343] width 89 height 28
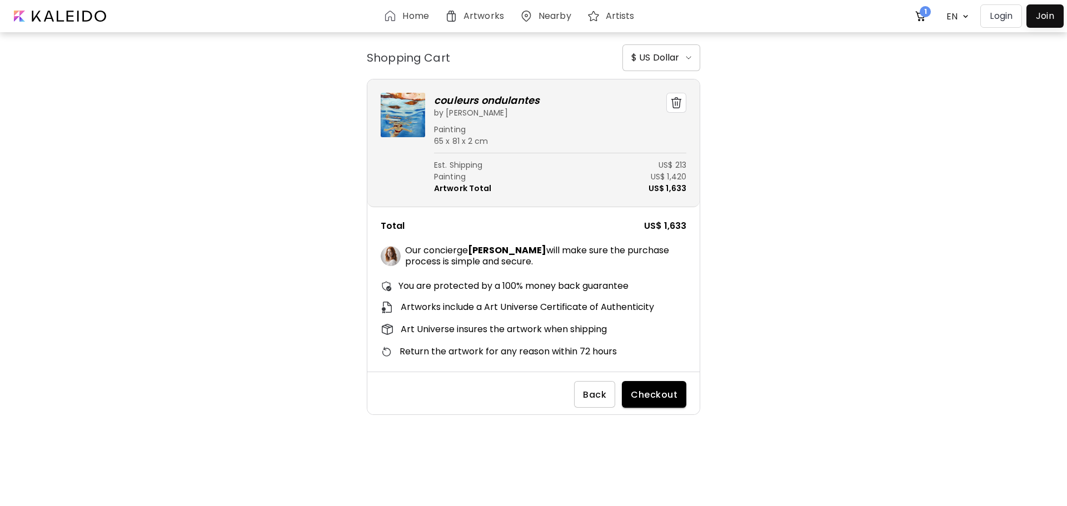
click at [687, 56] on img "button" at bounding box center [689, 57] width 6 height 3
click at [662, 91] on li "€ Euro" at bounding box center [661, 91] width 78 height 16
click at [685, 59] on span "€ Euro" at bounding box center [661, 57] width 60 height 13
click at [651, 106] on h6 "£ Pound" at bounding box center [647, 106] width 33 height 9
